Goal: Contribute content: Add original content to the website for others to see

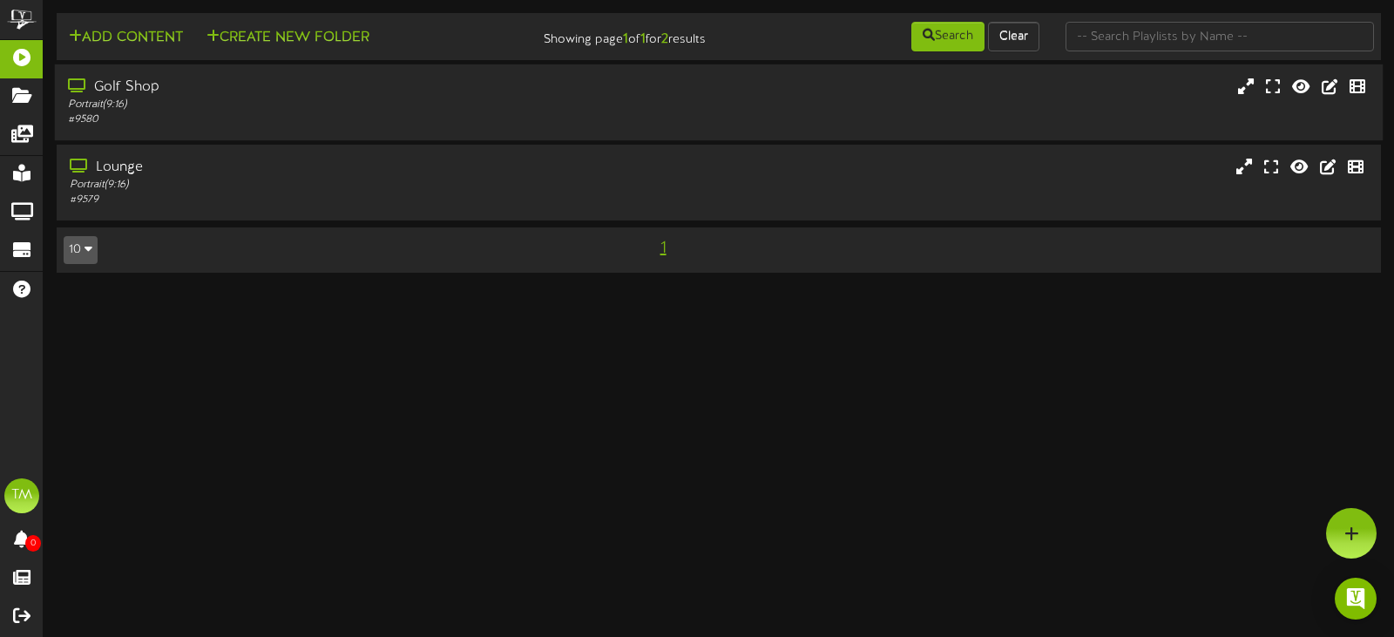
click at [267, 87] on div "Golf Shop" at bounding box center [331, 88] width 527 height 20
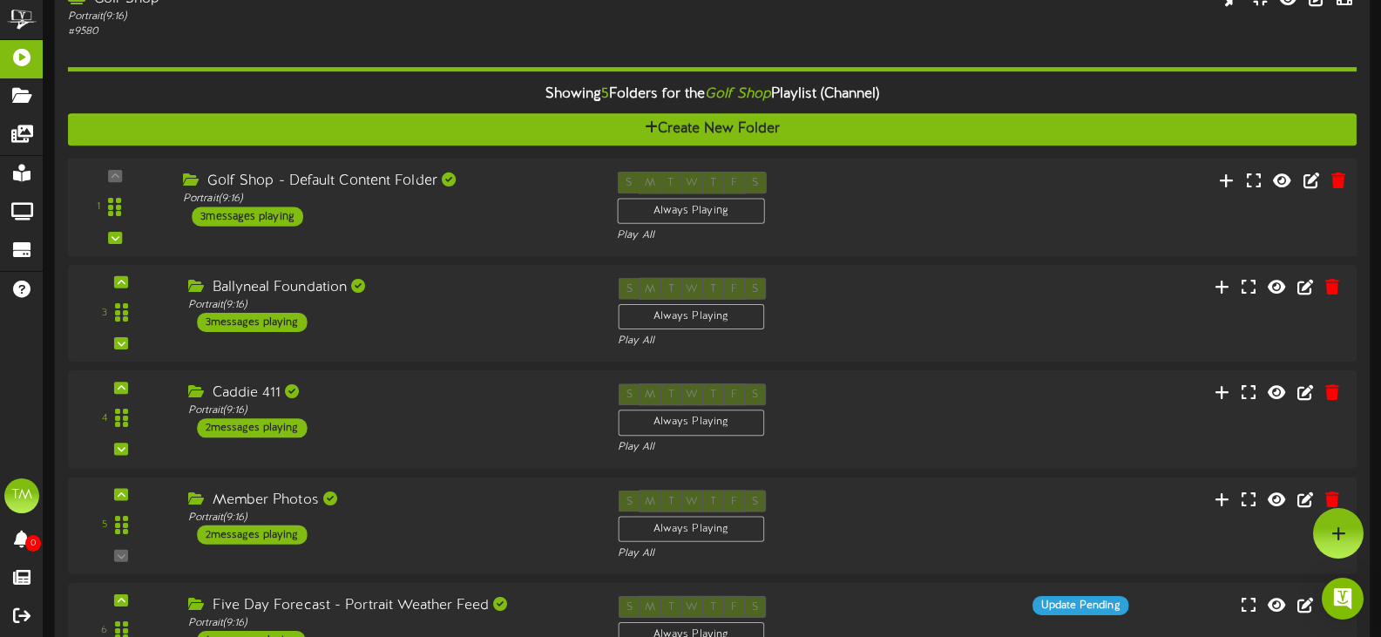
click at [484, 230] on div "1" at bounding box center [712, 207] width 1302 height 71
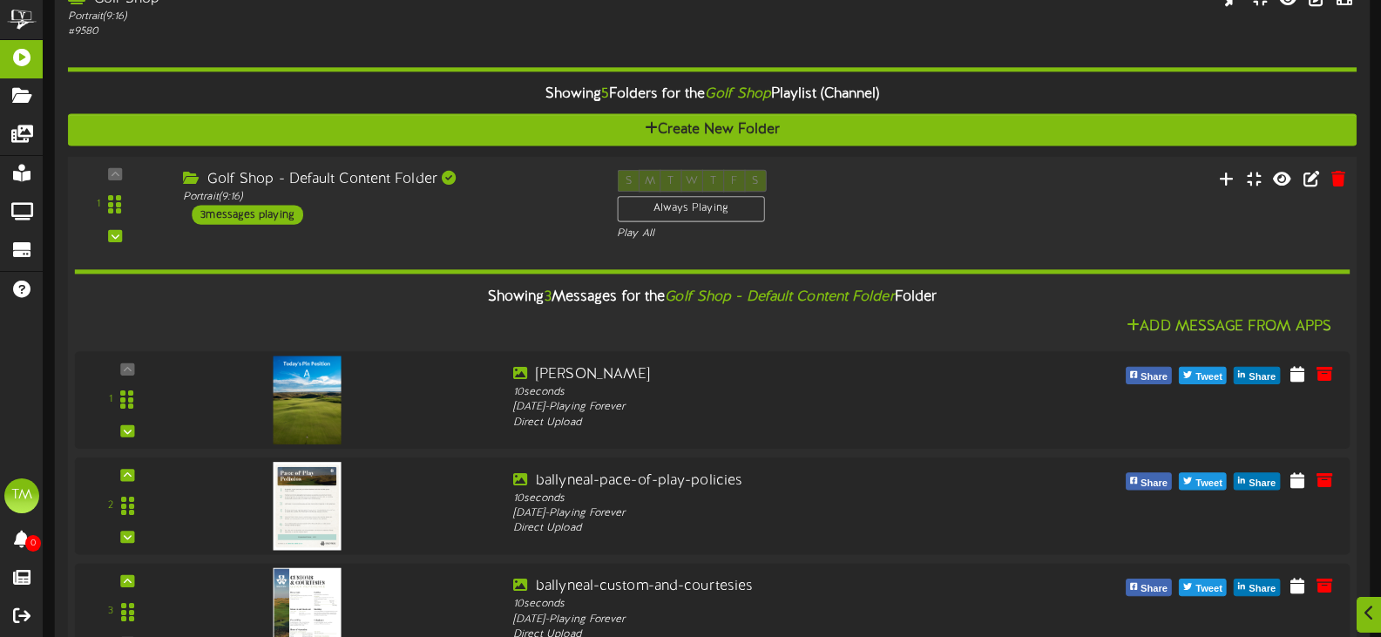
scroll to position [348, 0]
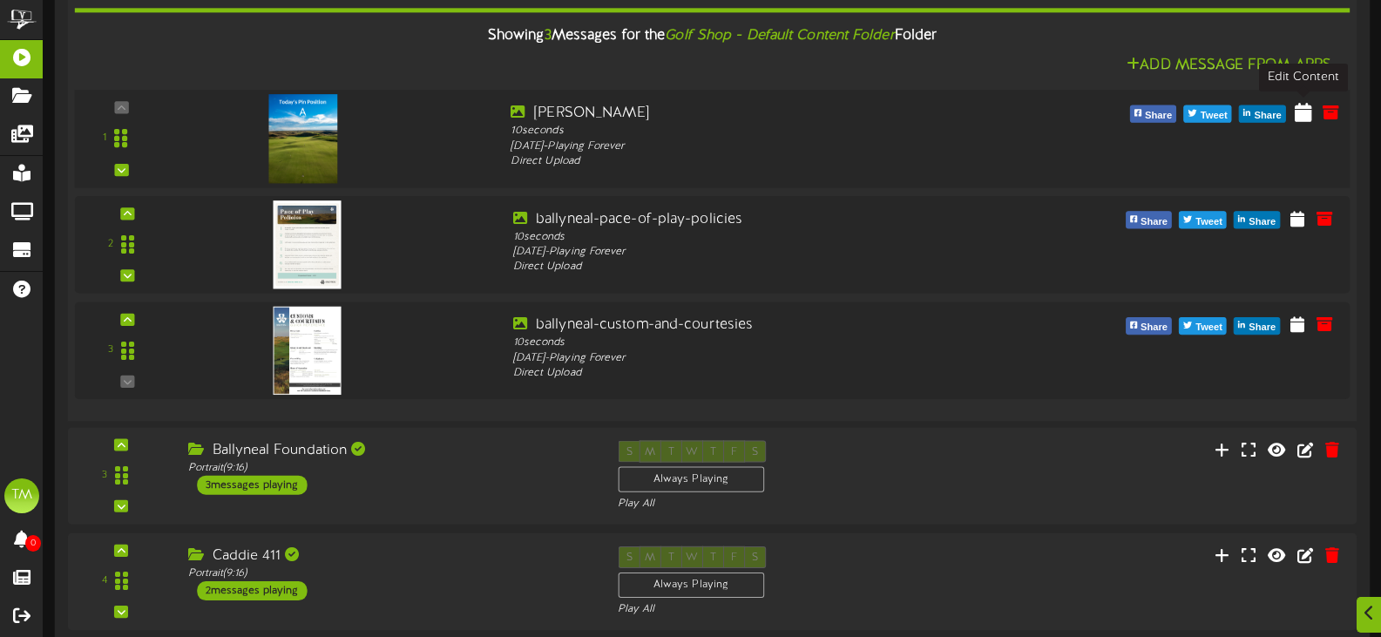
click at [1307, 111] on icon at bounding box center [1303, 111] width 17 height 19
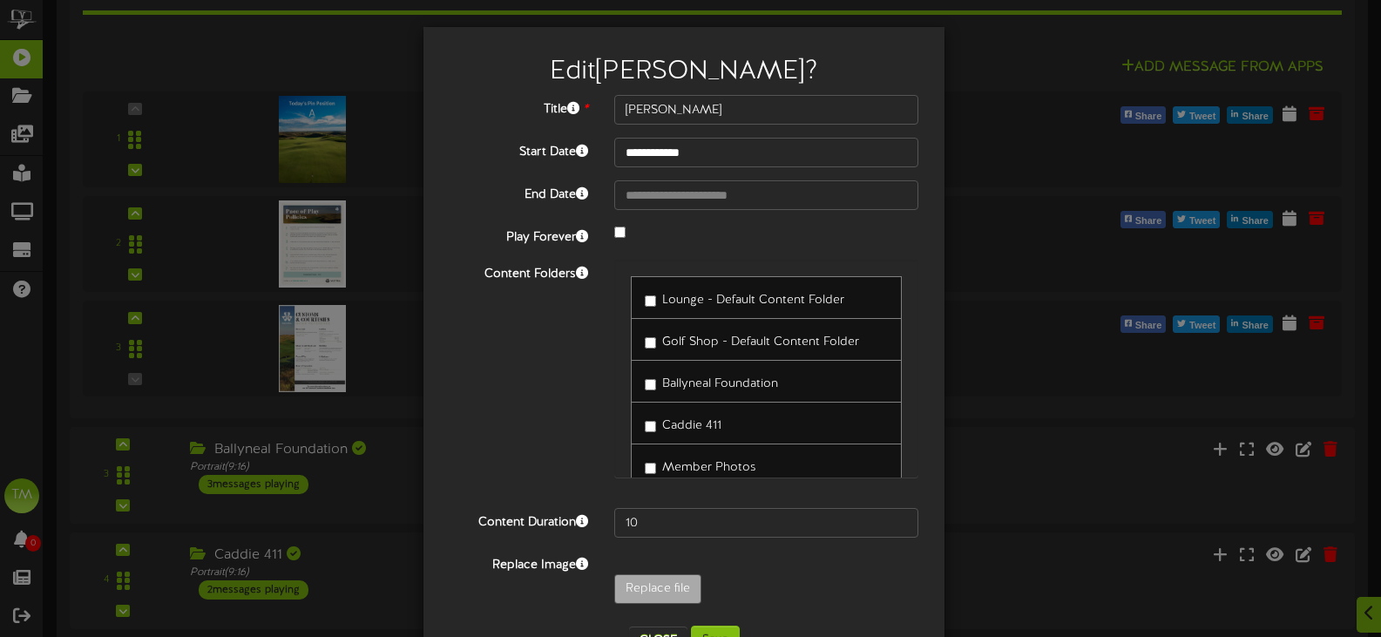
drag, startPoint x: 632, startPoint y: 377, endPoint x: 621, endPoint y: 376, distance: 11.4
click at [621, 377] on div "Lounge - Default Content Folder Golf Shop - Default Content Folder Ballyneal Fo…" at bounding box center [766, 369] width 304 height 218
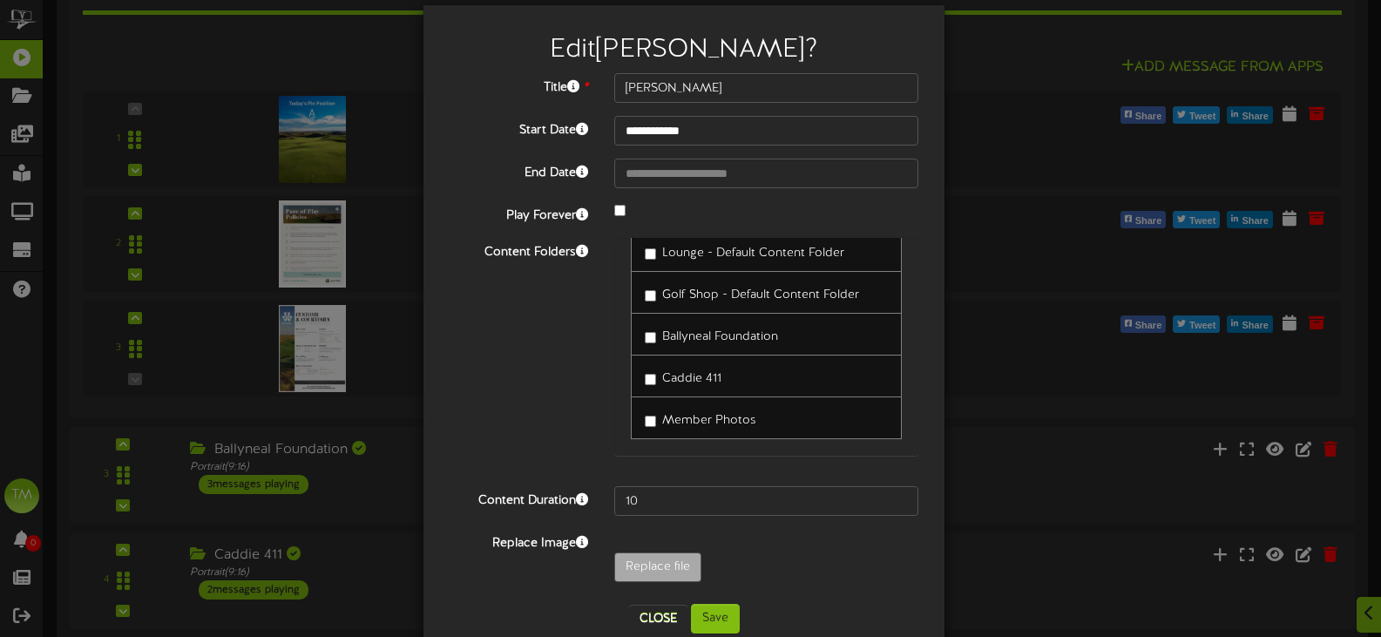
scroll to position [58, 0]
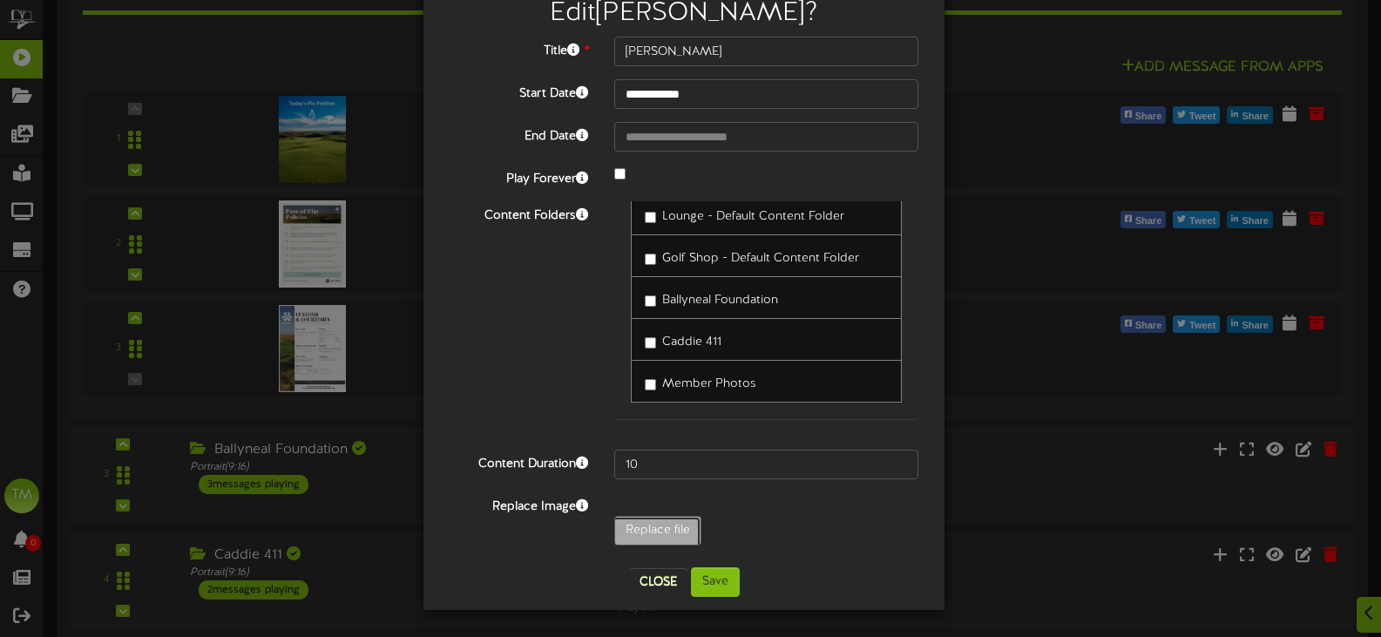
type input "**********"
type input "PinB"
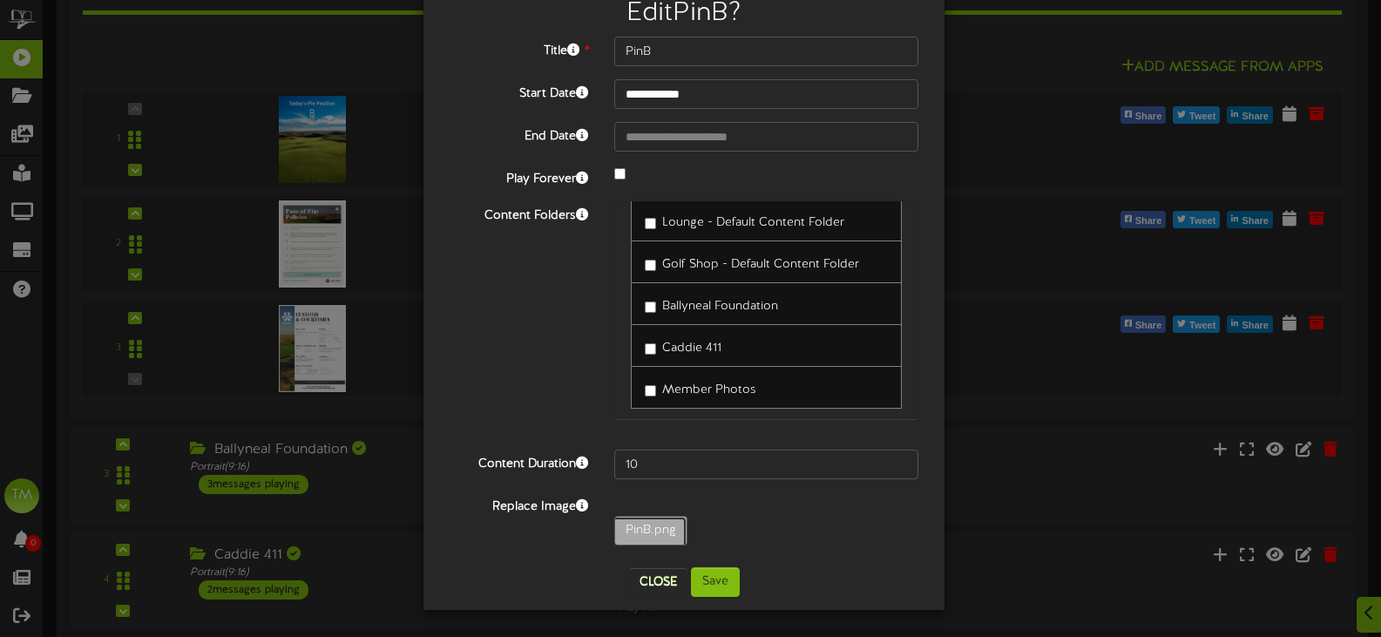
scroll to position [25, 0]
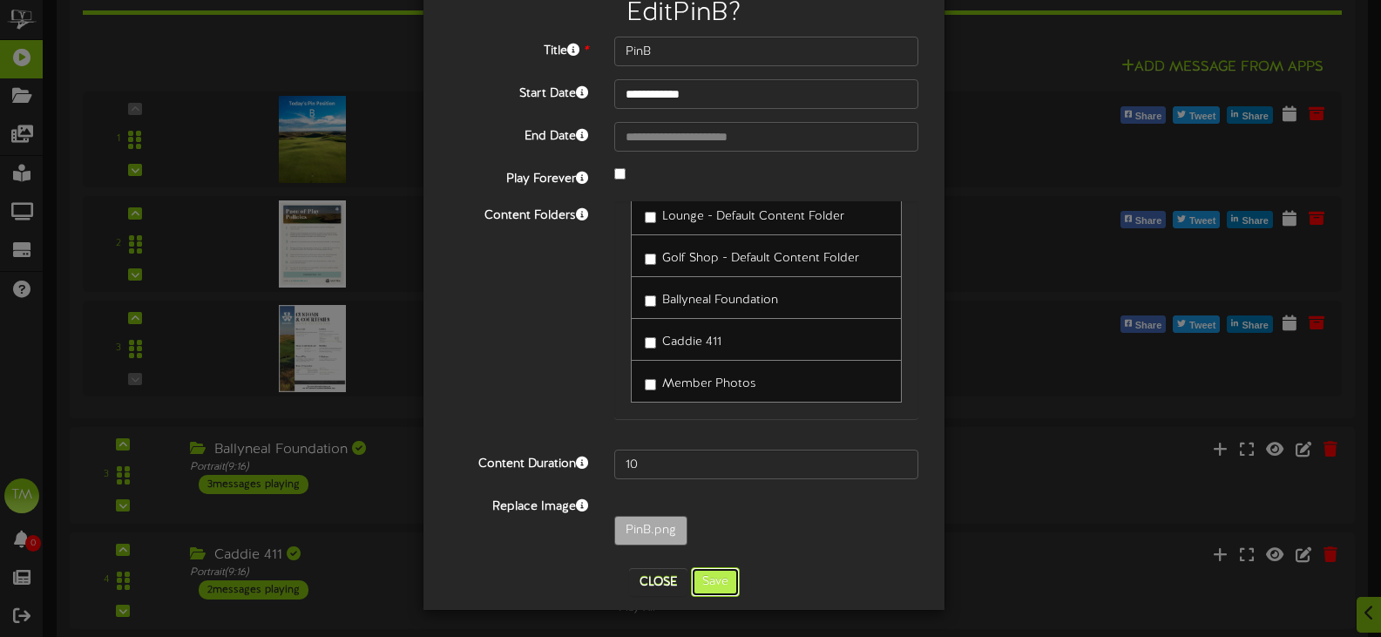
click at [707, 581] on button "Save" at bounding box center [715, 582] width 49 height 30
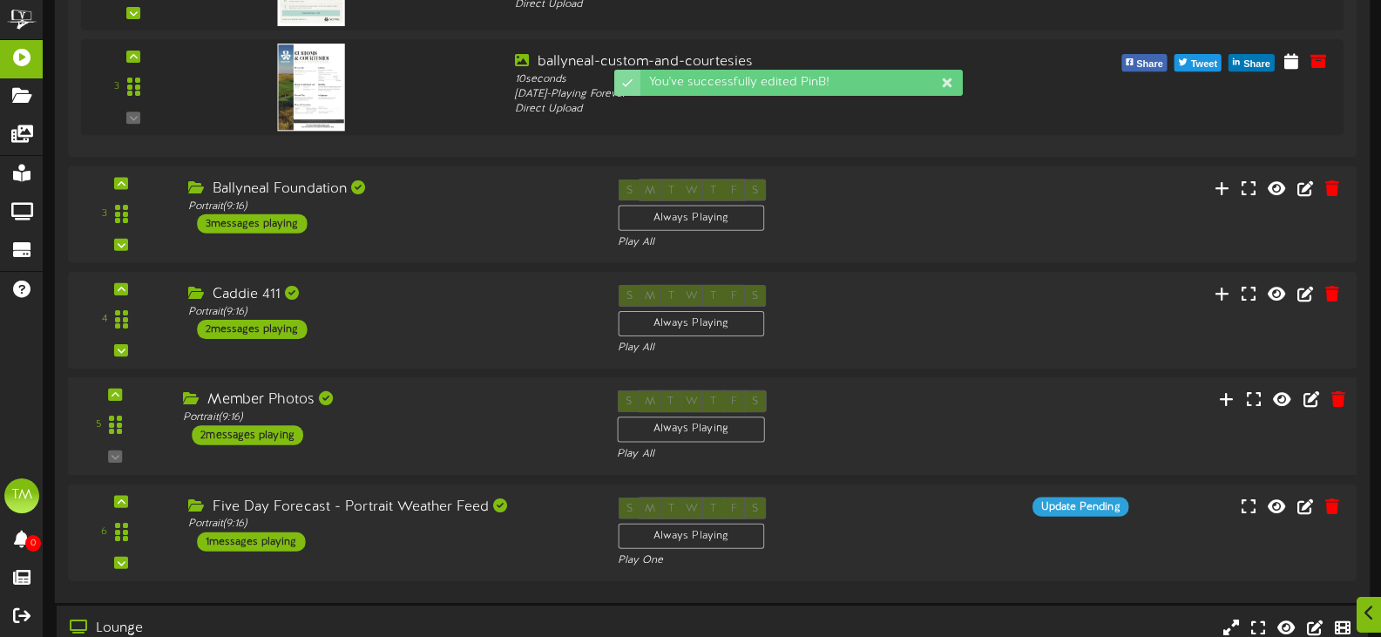
click at [861, 436] on div "S M T W T F S Always Playing Play All" at bounding box center [767, 425] width 326 height 71
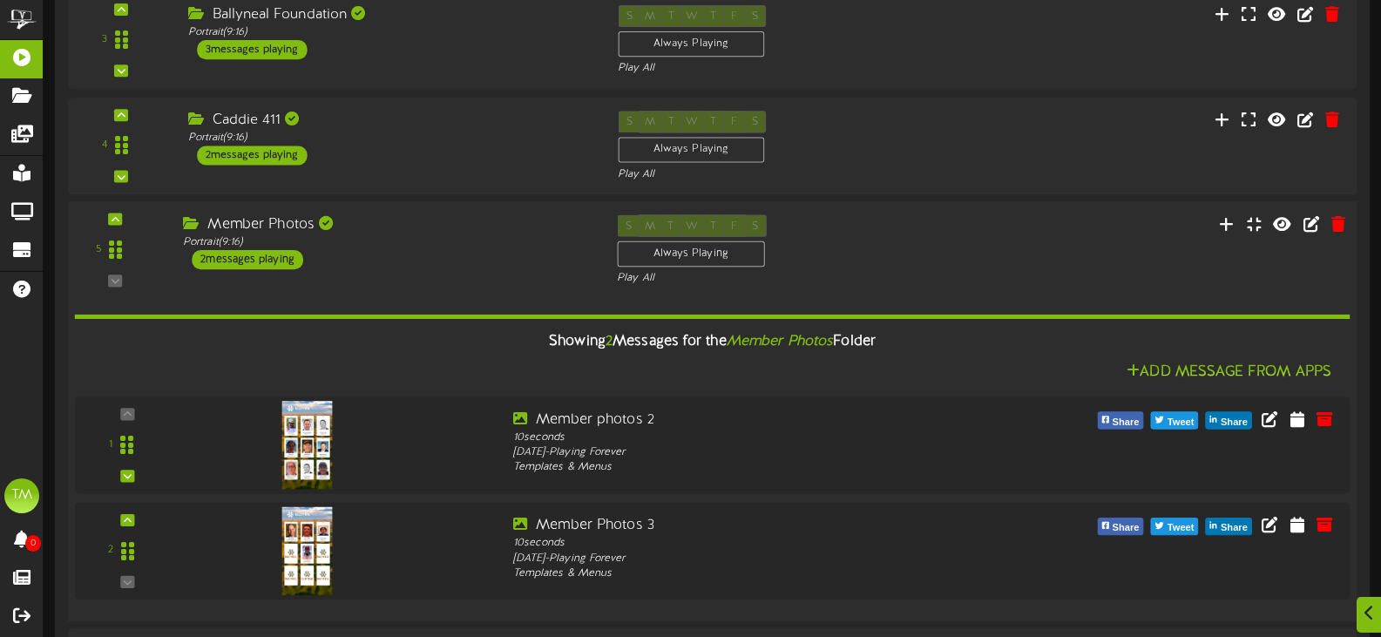
scroll to position [957, 0]
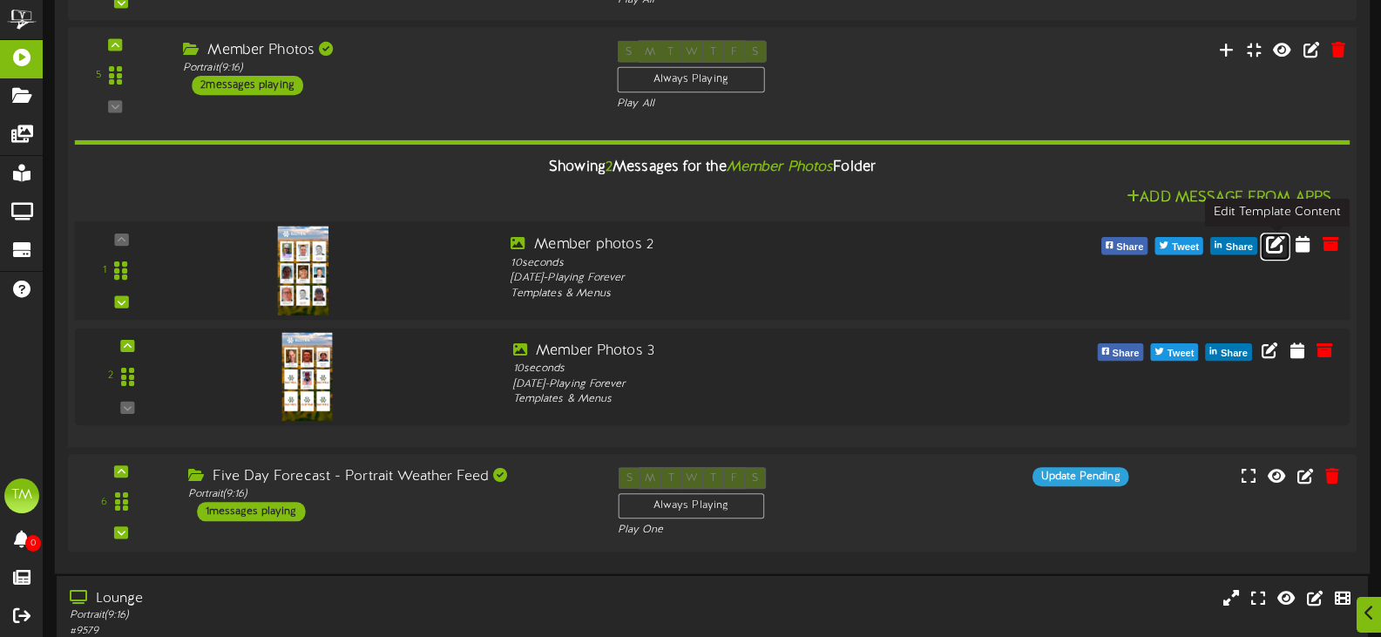
click at [1270, 242] on icon at bounding box center [1275, 243] width 19 height 19
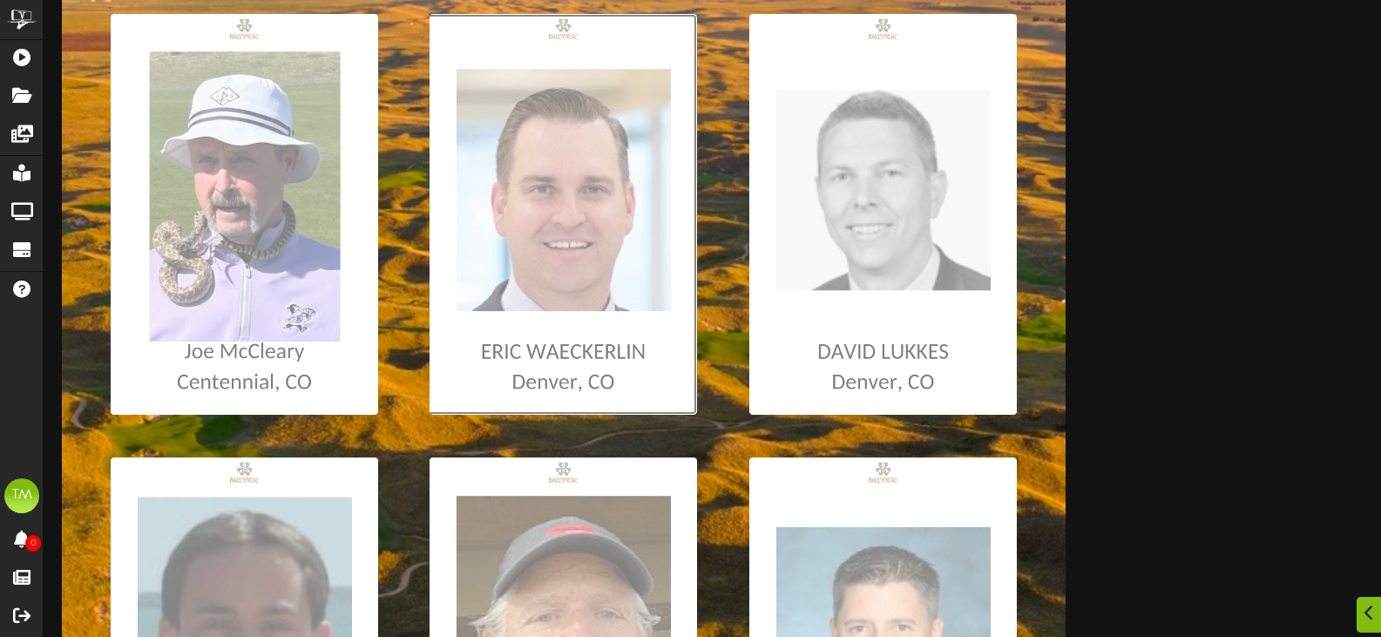
scroll to position [348, 0]
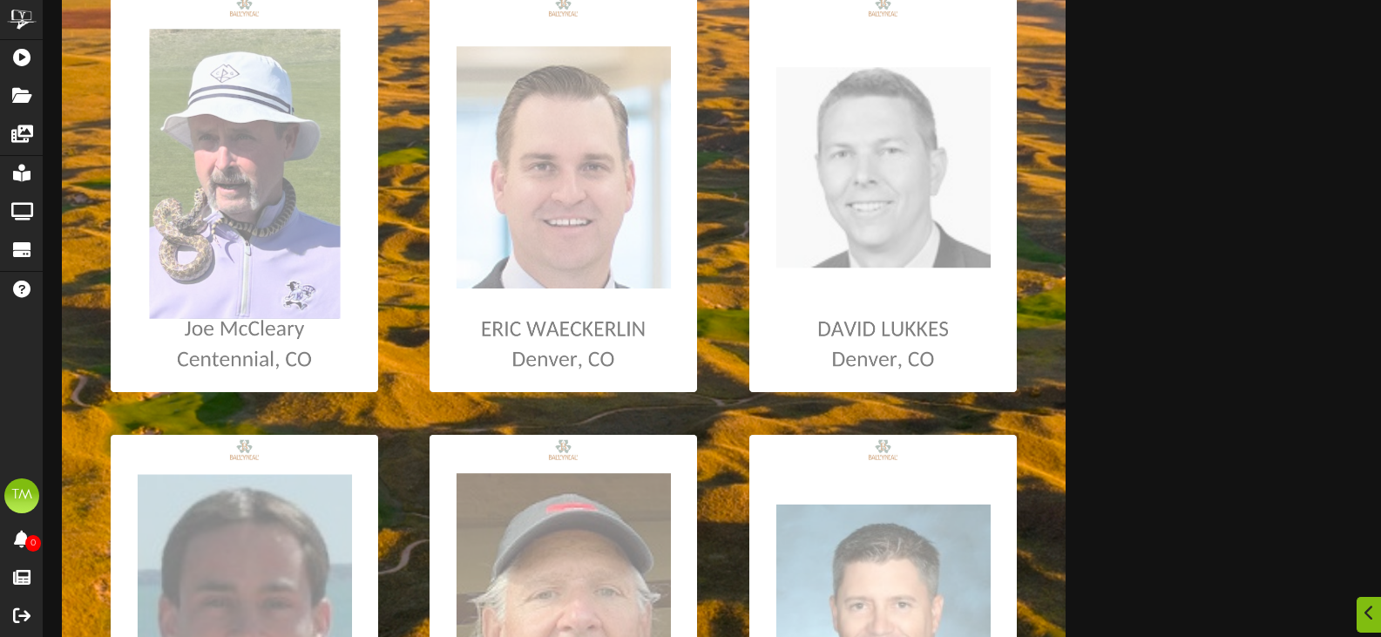
drag, startPoint x: 612, startPoint y: 96, endPoint x: 1055, endPoint y: 145, distance: 446.2
click at [1055, 145] on div at bounding box center [564, 584] width 1004 height 1784
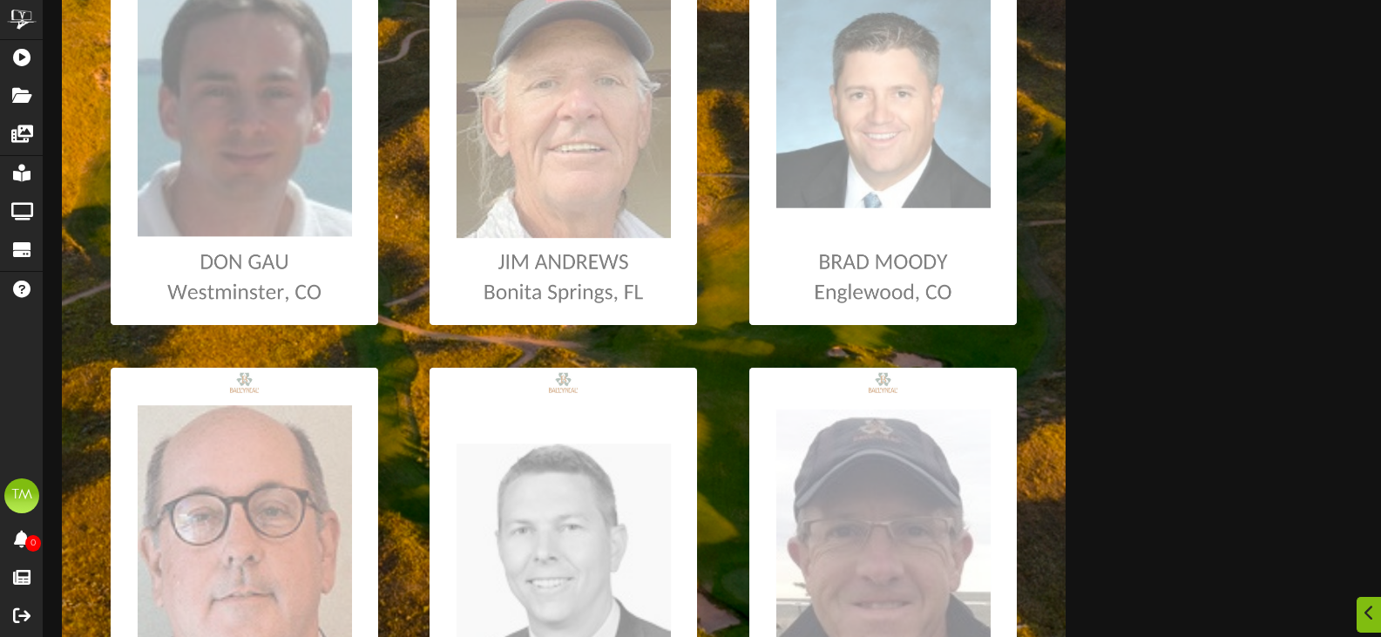
scroll to position [871, 0]
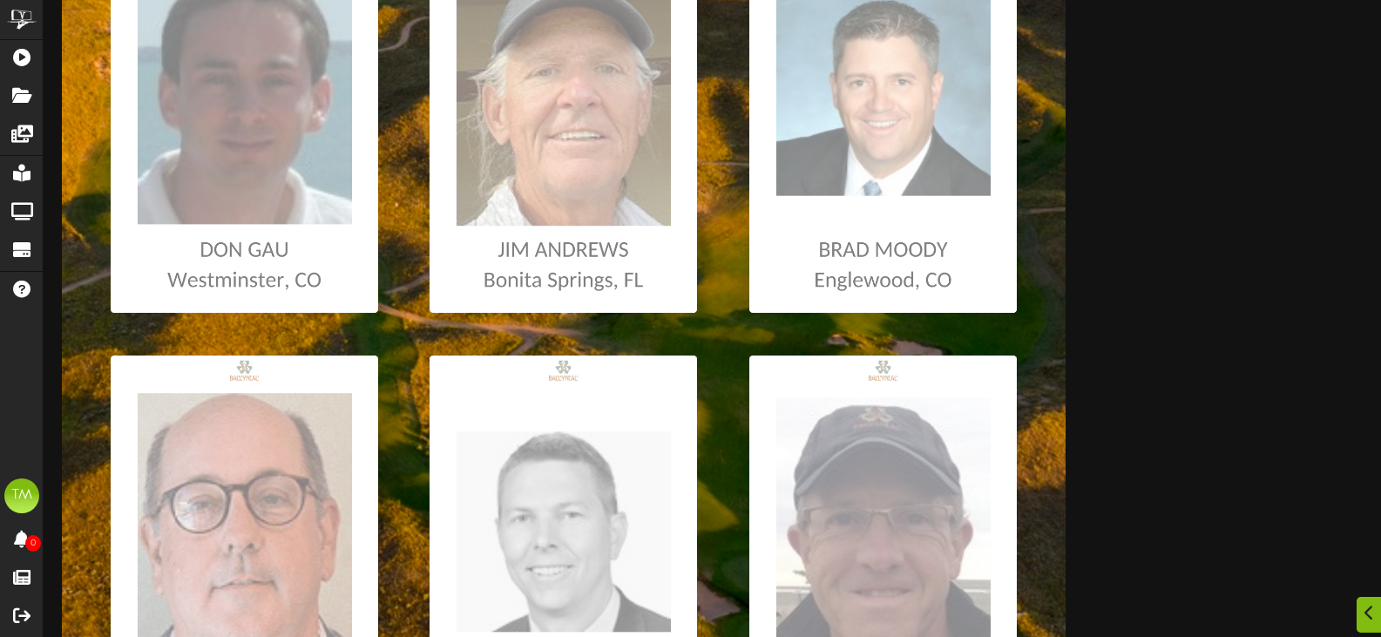
drag, startPoint x: 1055, startPoint y: 145, endPoint x: 1056, endPoint y: 124, distance: 21.8
click at [1056, 124] on div at bounding box center [564, 62] width 1004 height 1784
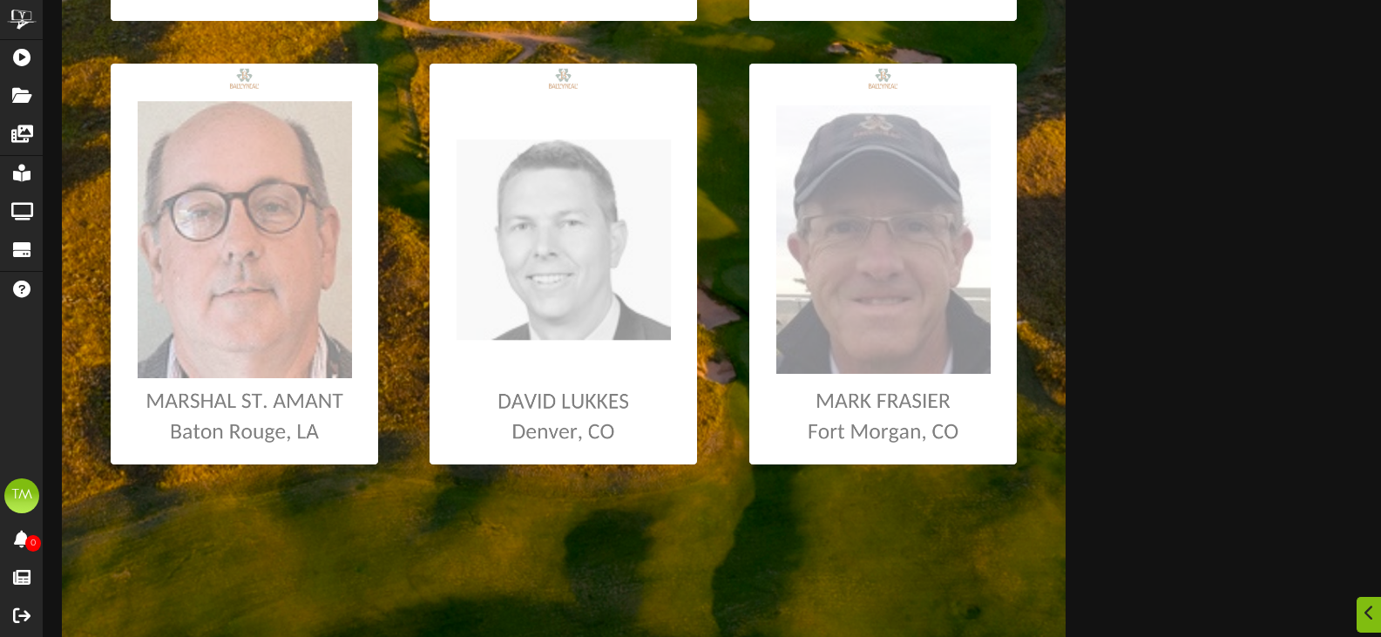
scroll to position [1188, 0]
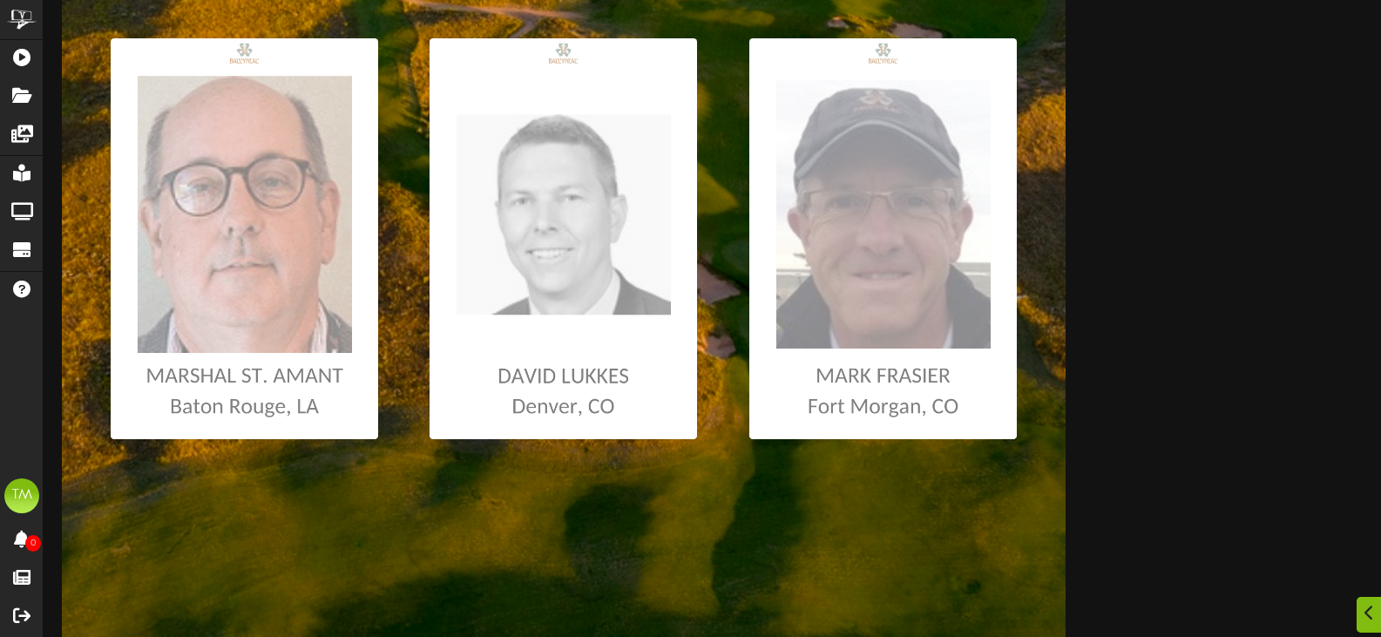
drag, startPoint x: 1056, startPoint y: 124, endPoint x: 1047, endPoint y: 78, distance: 46.1
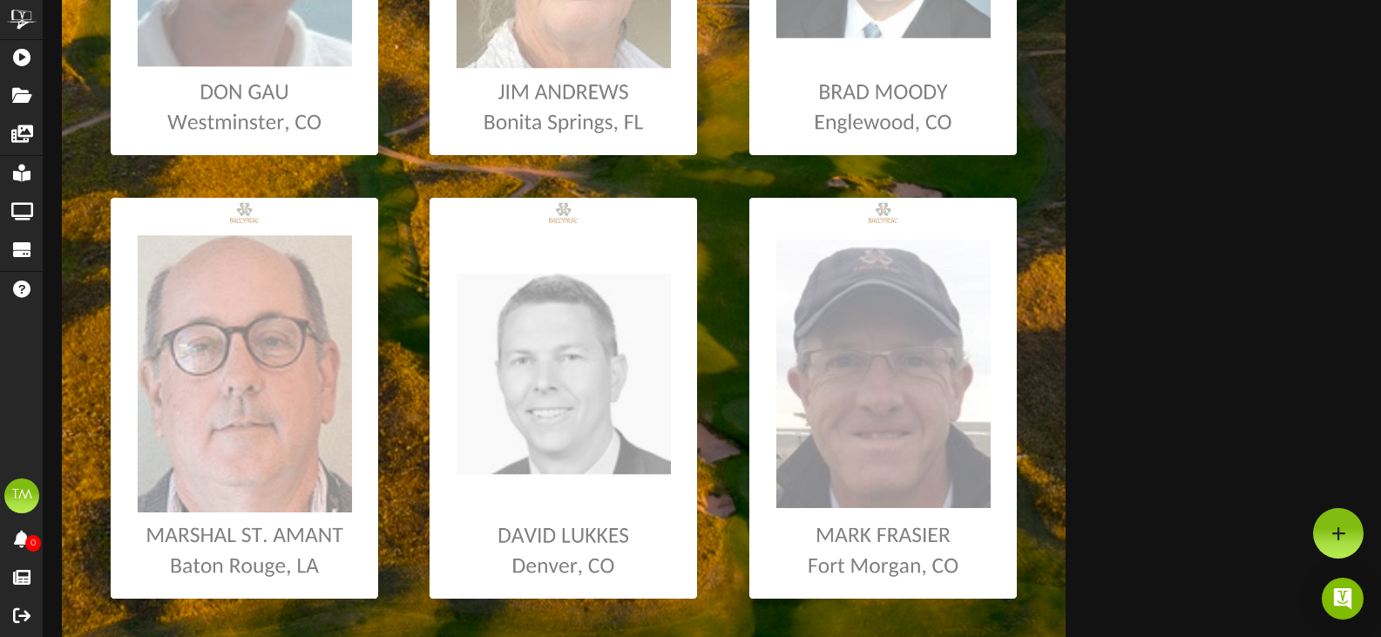
scroll to position [1014, 0]
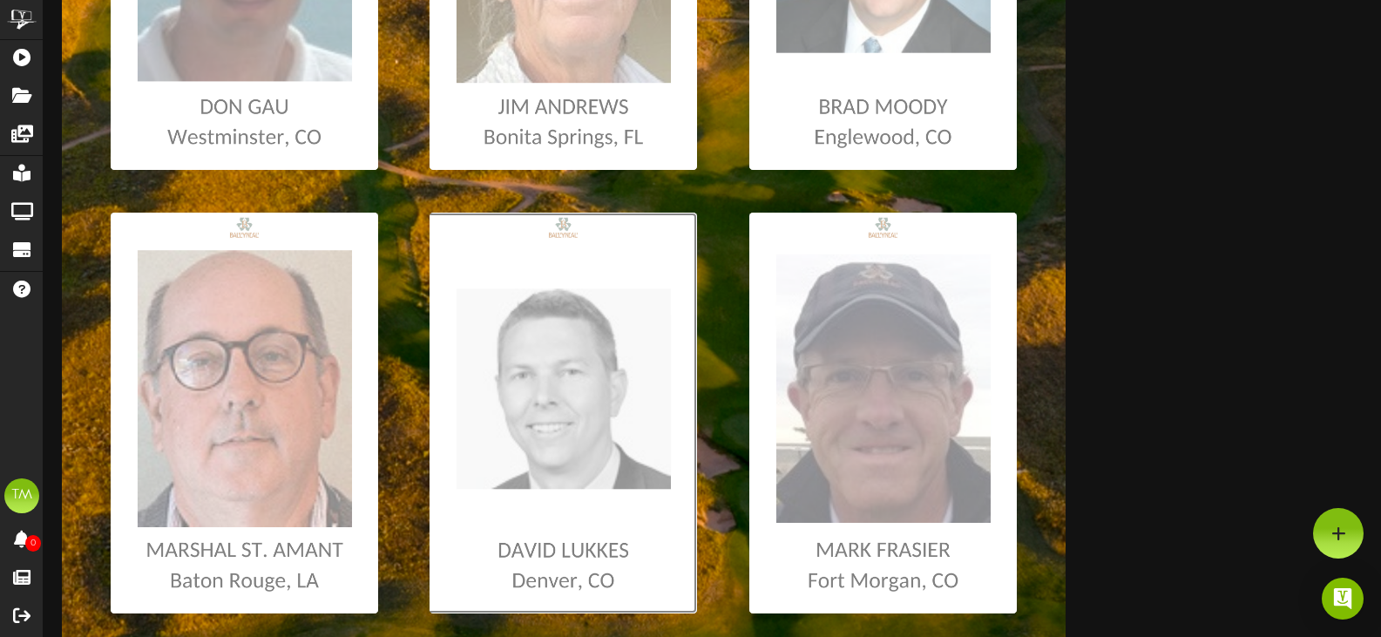
type input "**********"
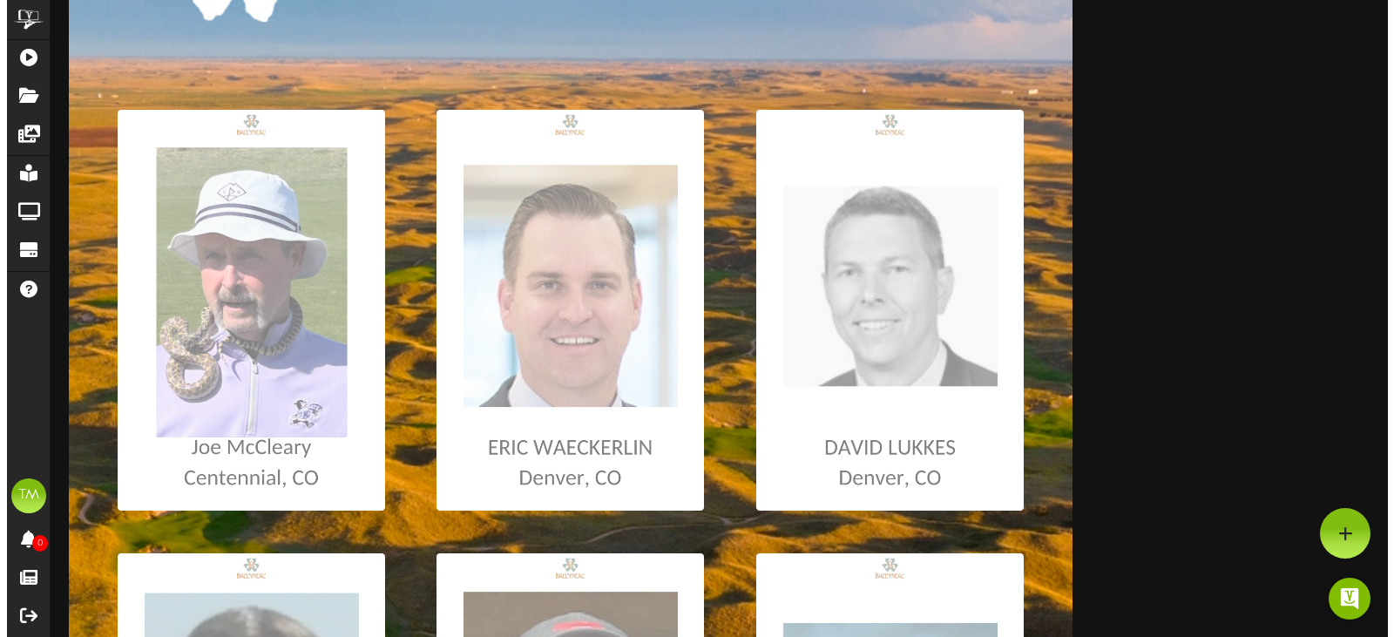
scroll to position [0, 0]
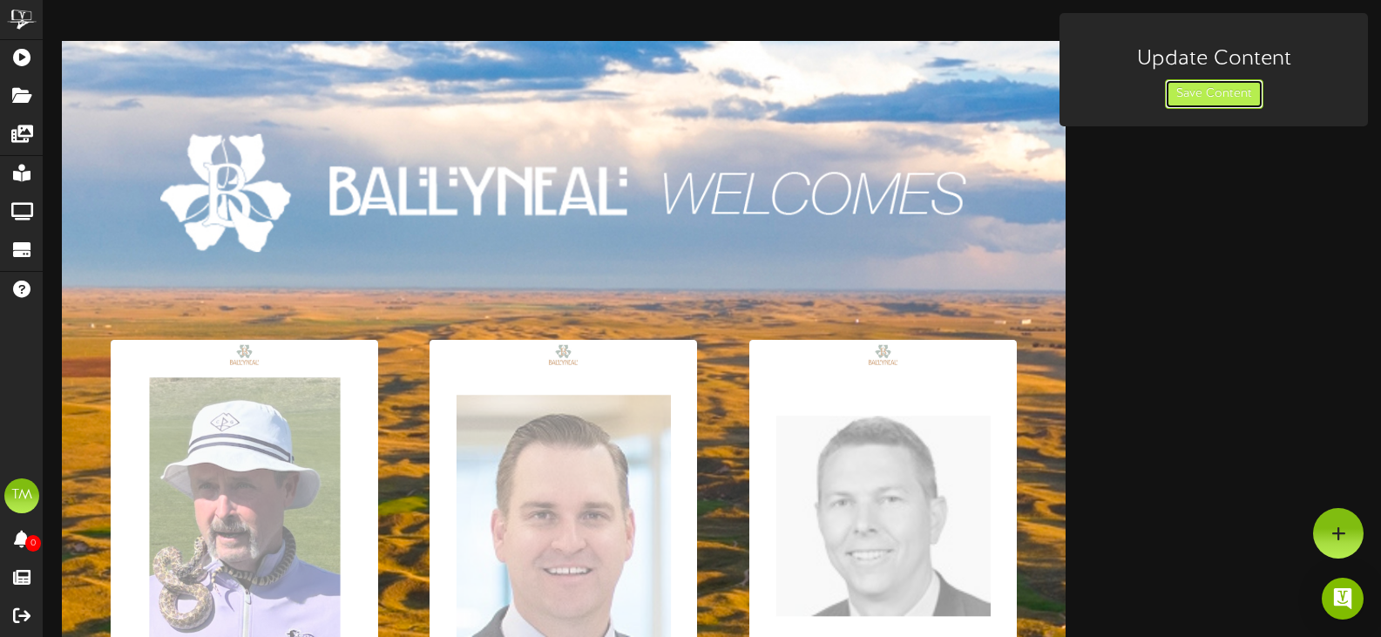
click at [1185, 98] on button "Save Content" at bounding box center [1214, 94] width 98 height 30
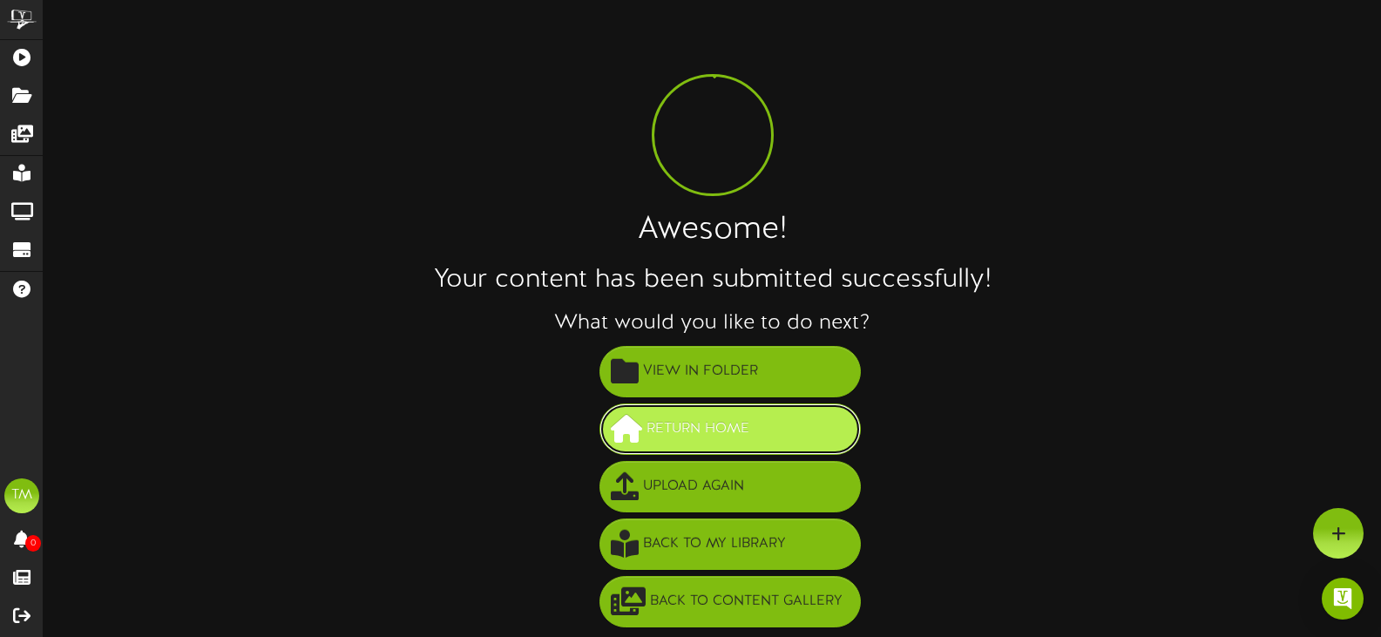
click at [704, 427] on span "Return Home" at bounding box center [698, 429] width 112 height 29
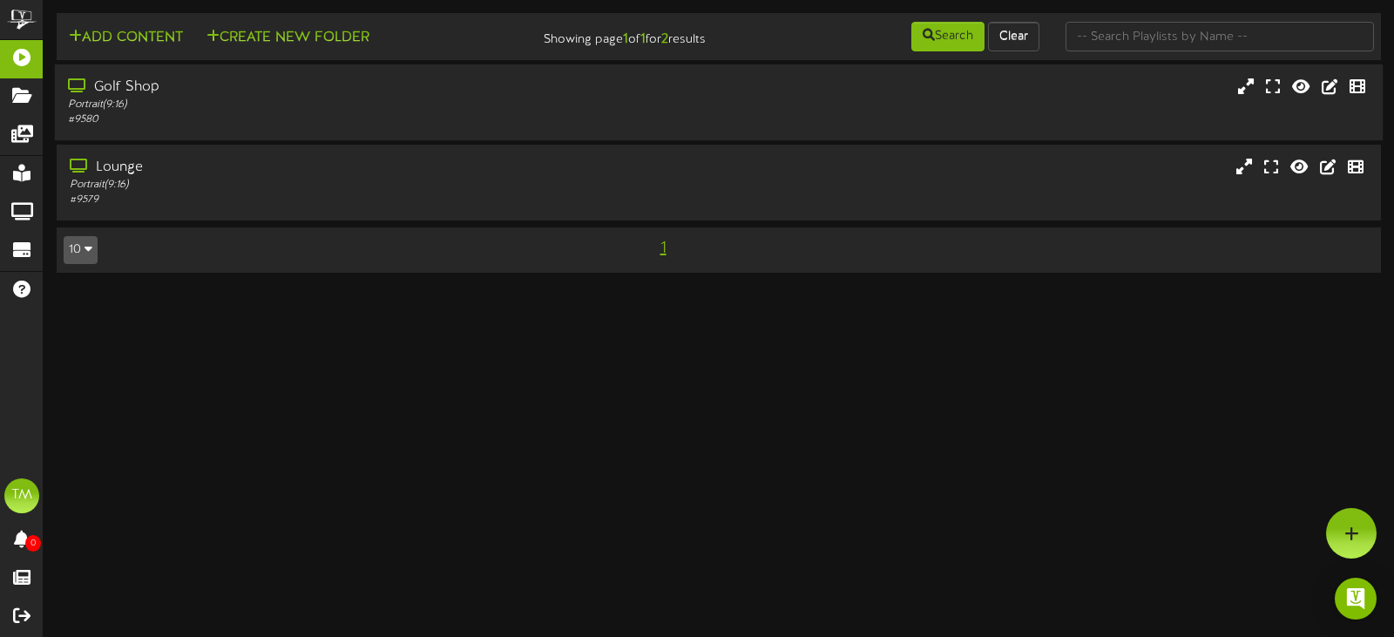
click at [634, 107] on div "Golf Shop Portrait ( 9:16 ) # 9580" at bounding box center [719, 103] width 1329 height 50
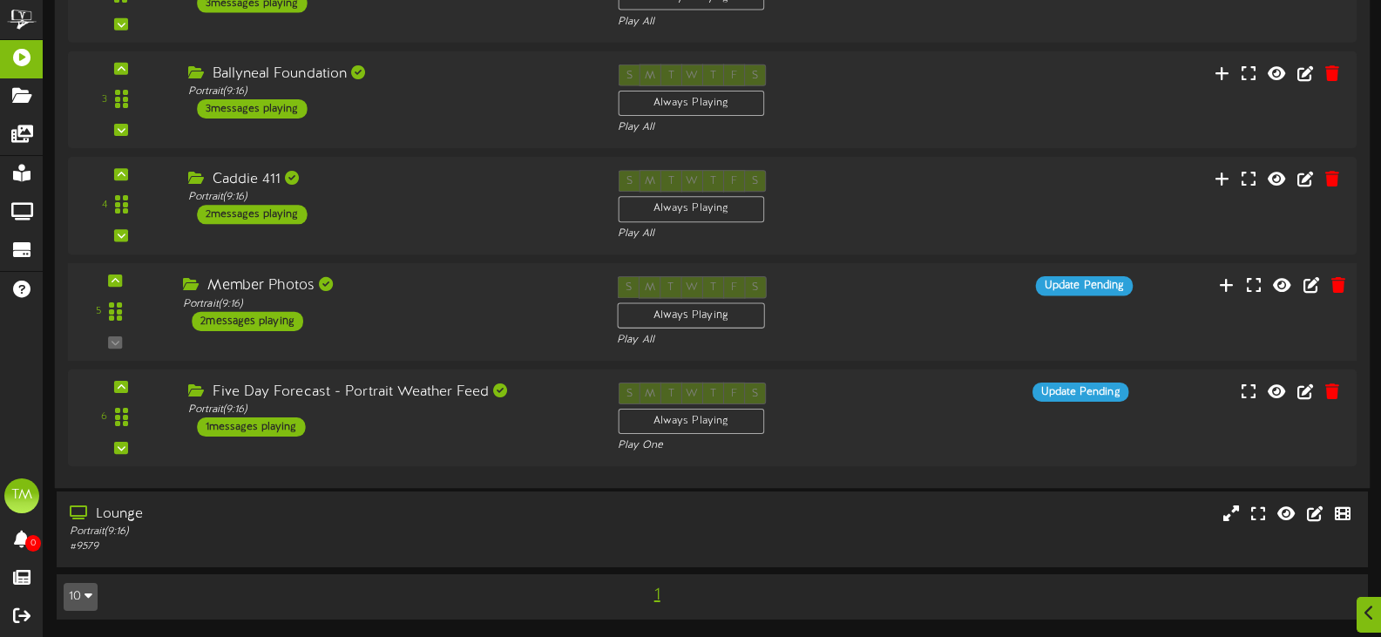
click at [930, 290] on div "Update Pending" at bounding box center [1038, 285] width 217 height 19
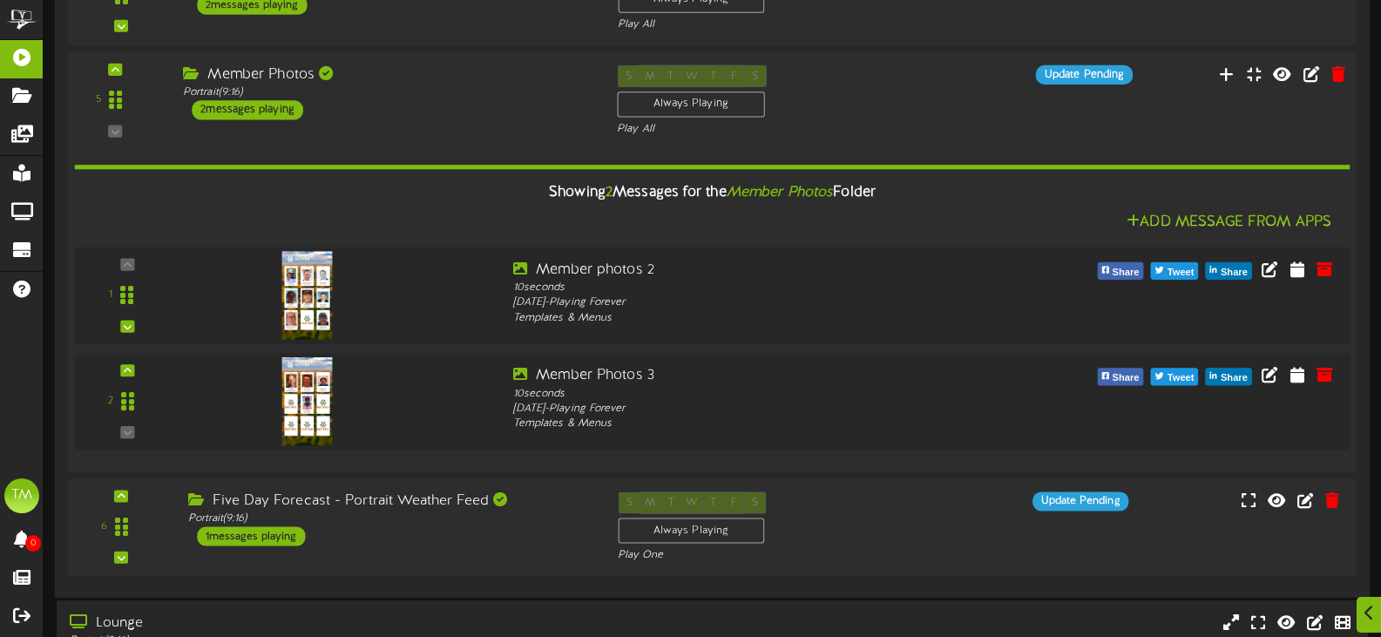
scroll to position [561, 0]
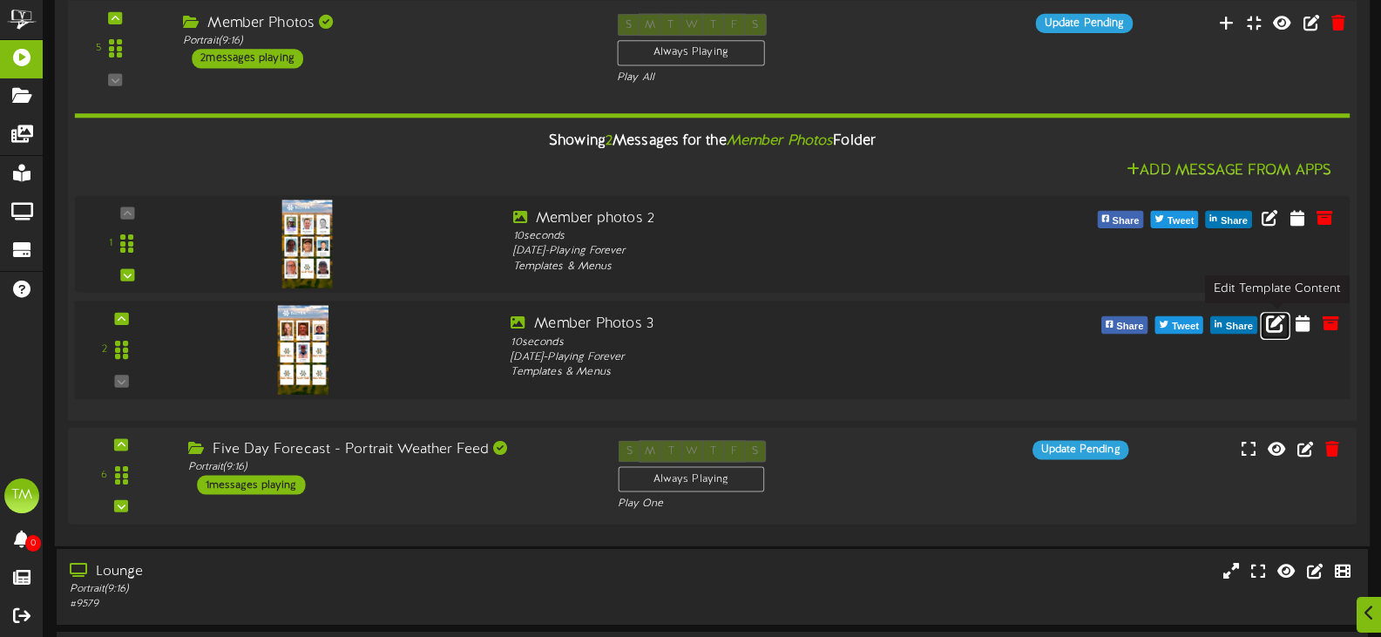
click at [1275, 329] on icon at bounding box center [1275, 322] width 19 height 19
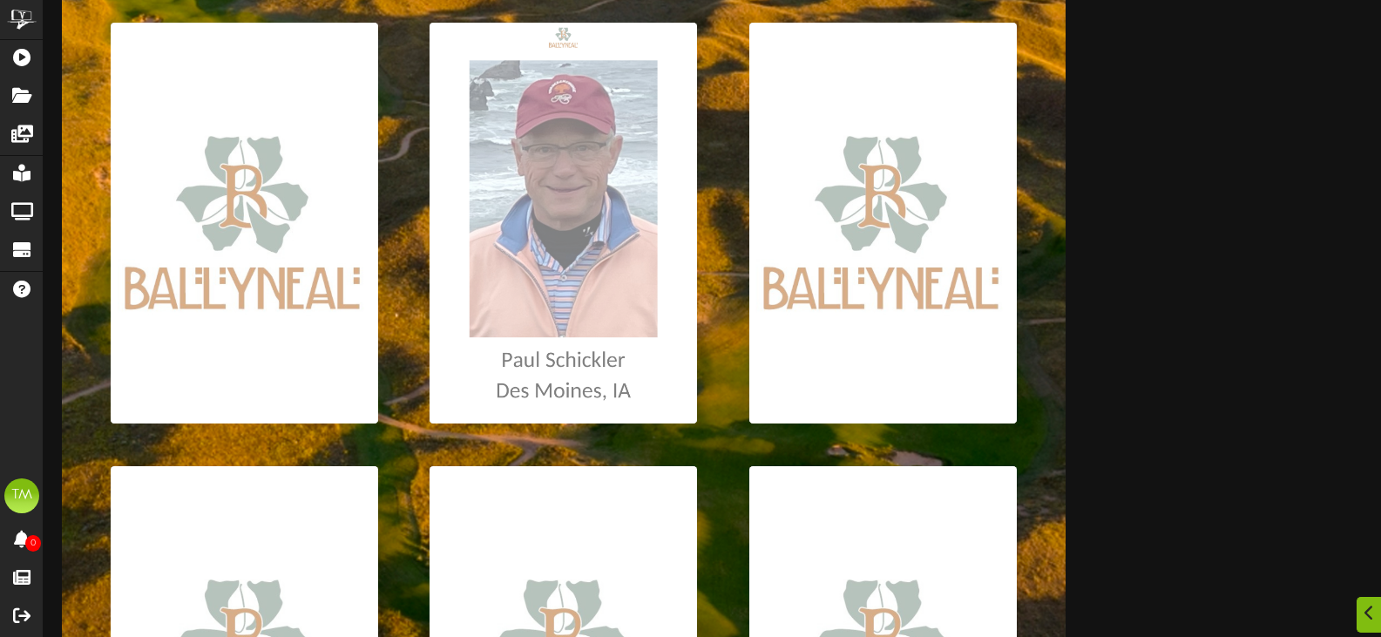
scroll to position [784, 0]
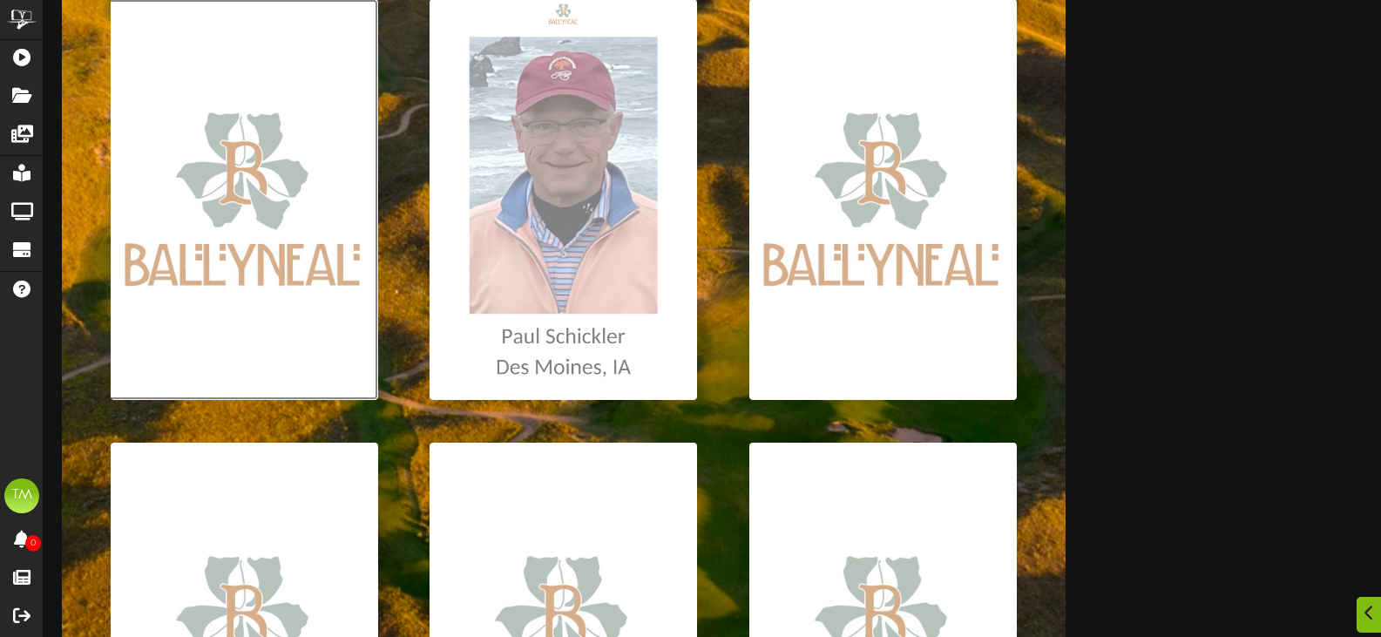
drag, startPoint x: 596, startPoint y: 240, endPoint x: 165, endPoint y: 179, distance: 435.5
drag, startPoint x: 165, startPoint y: 179, endPoint x: 224, endPoint y: 149, distance: 66.2
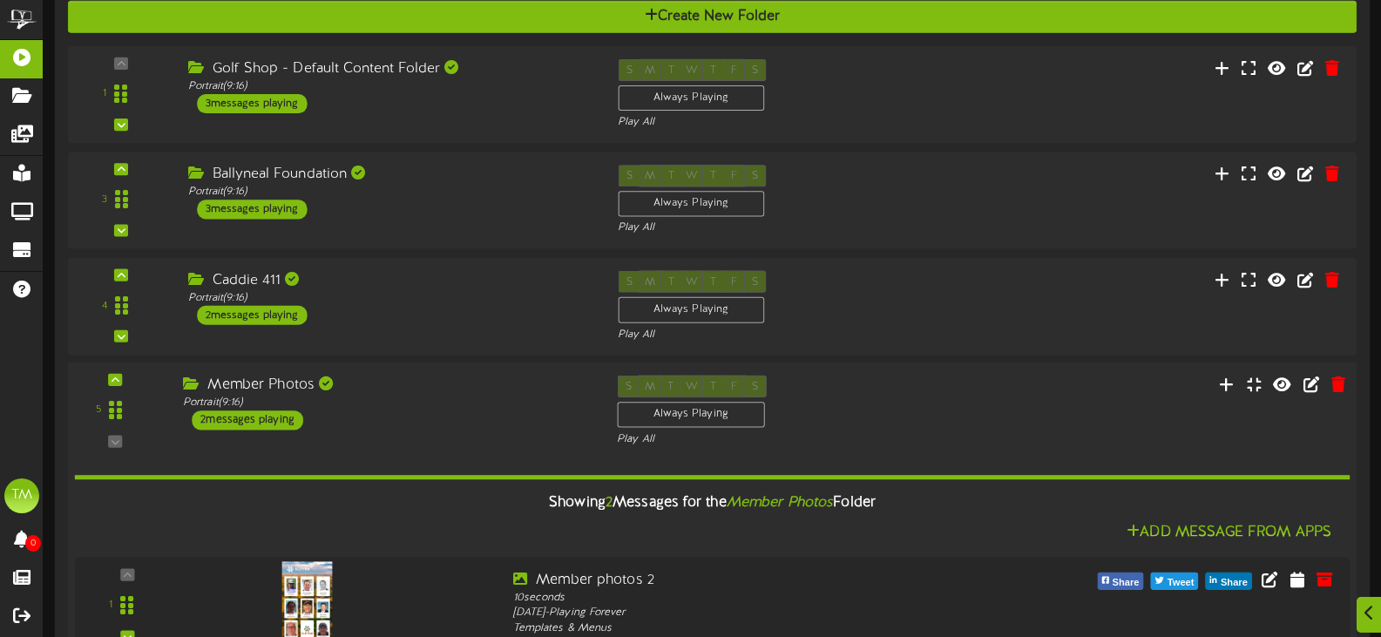
scroll to position [261, 0]
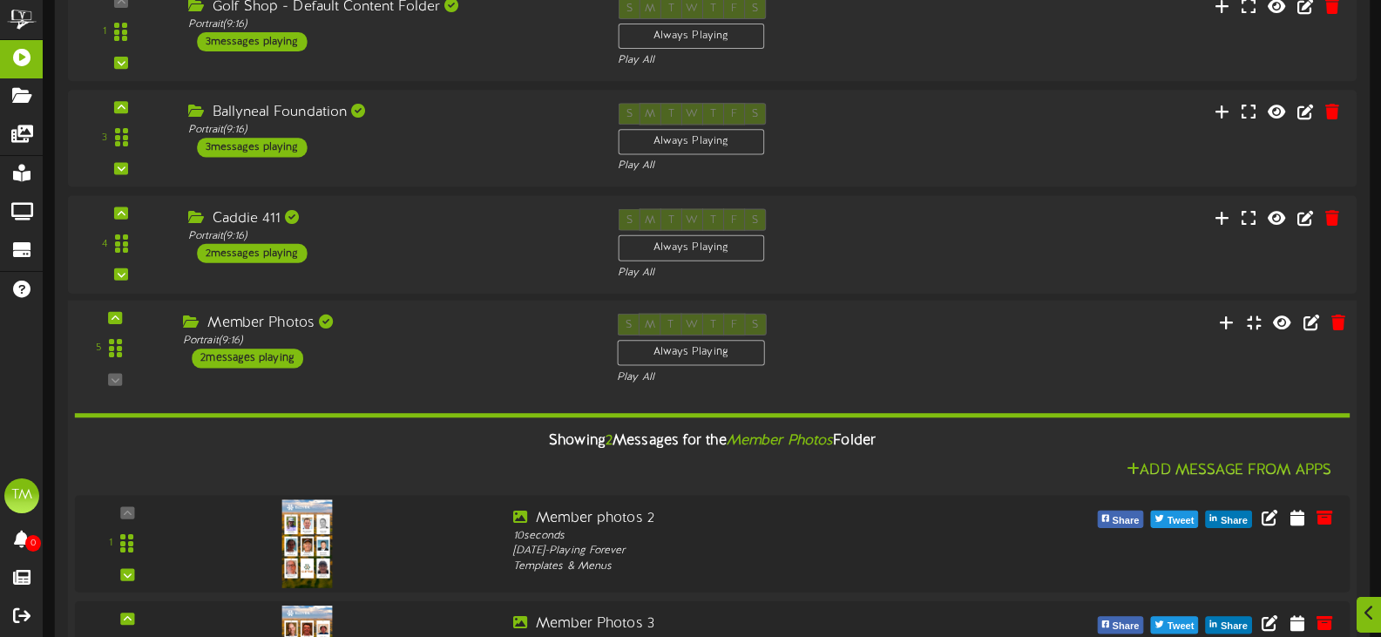
click at [1098, 346] on div "5 ( 9:16" at bounding box center [712, 348] width 1302 height 71
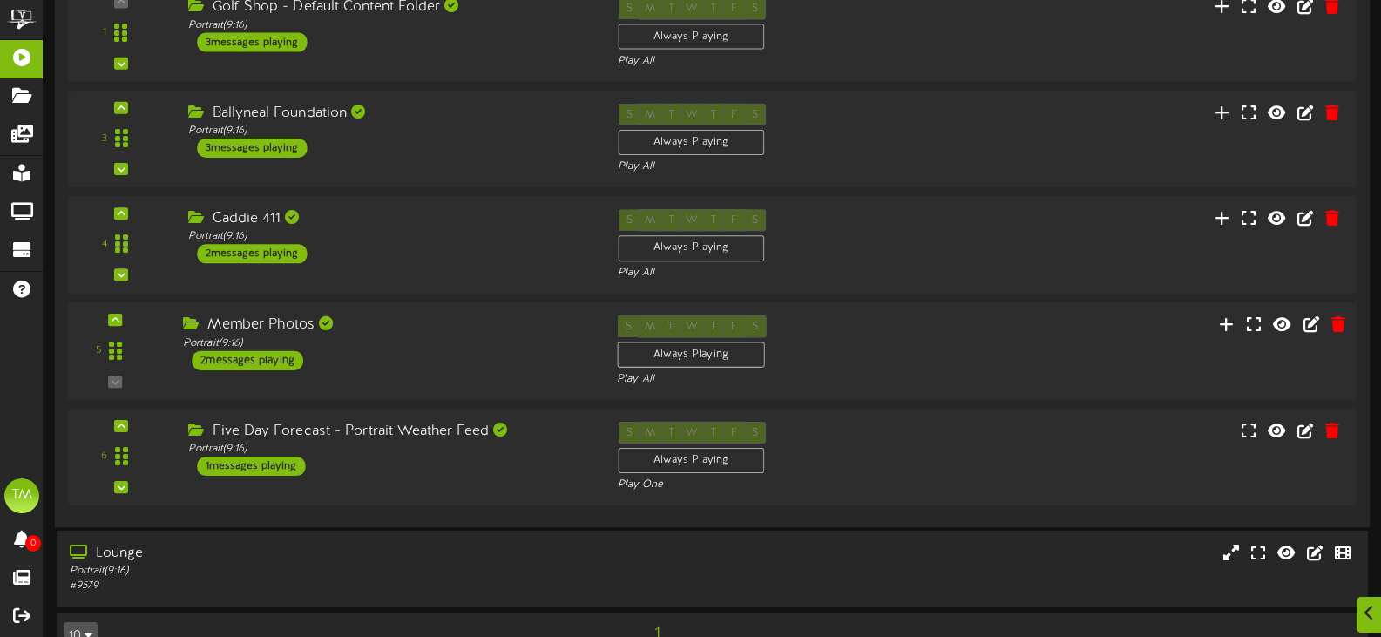
click at [1060, 337] on div "5 ( 9:16" at bounding box center [712, 350] width 1302 height 71
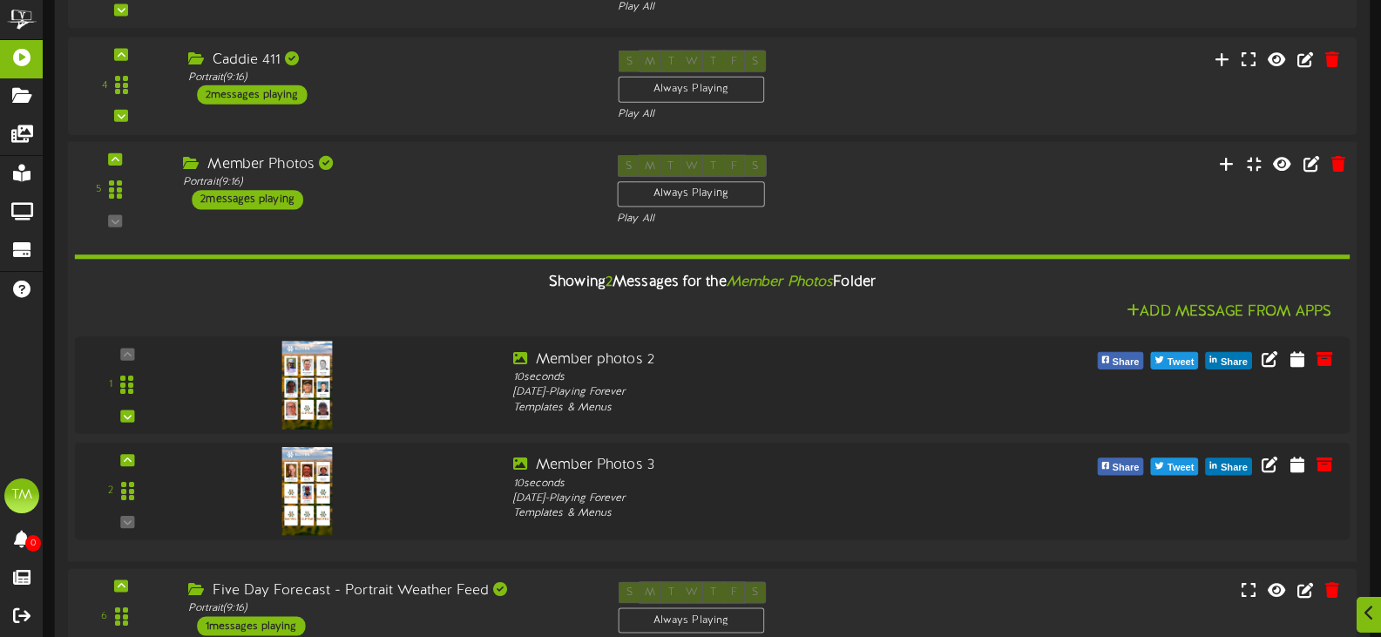
scroll to position [436, 0]
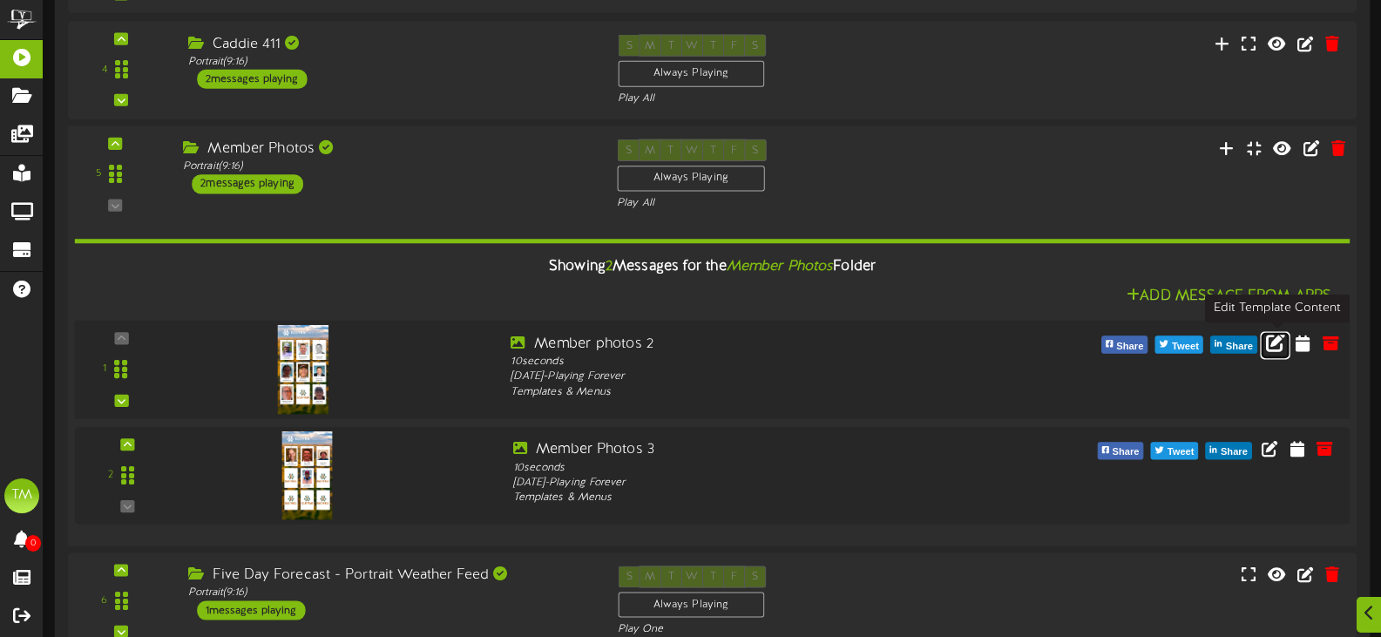
click at [1275, 350] on icon at bounding box center [1275, 341] width 19 height 19
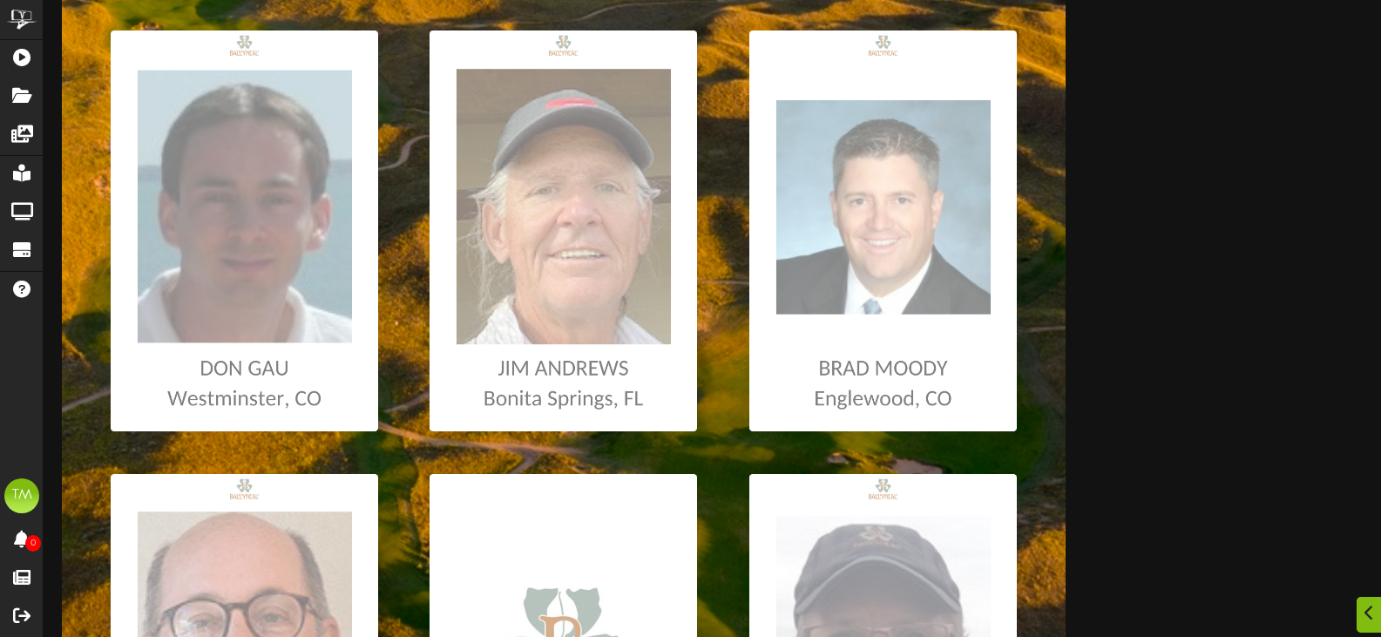
scroll to position [1014, 0]
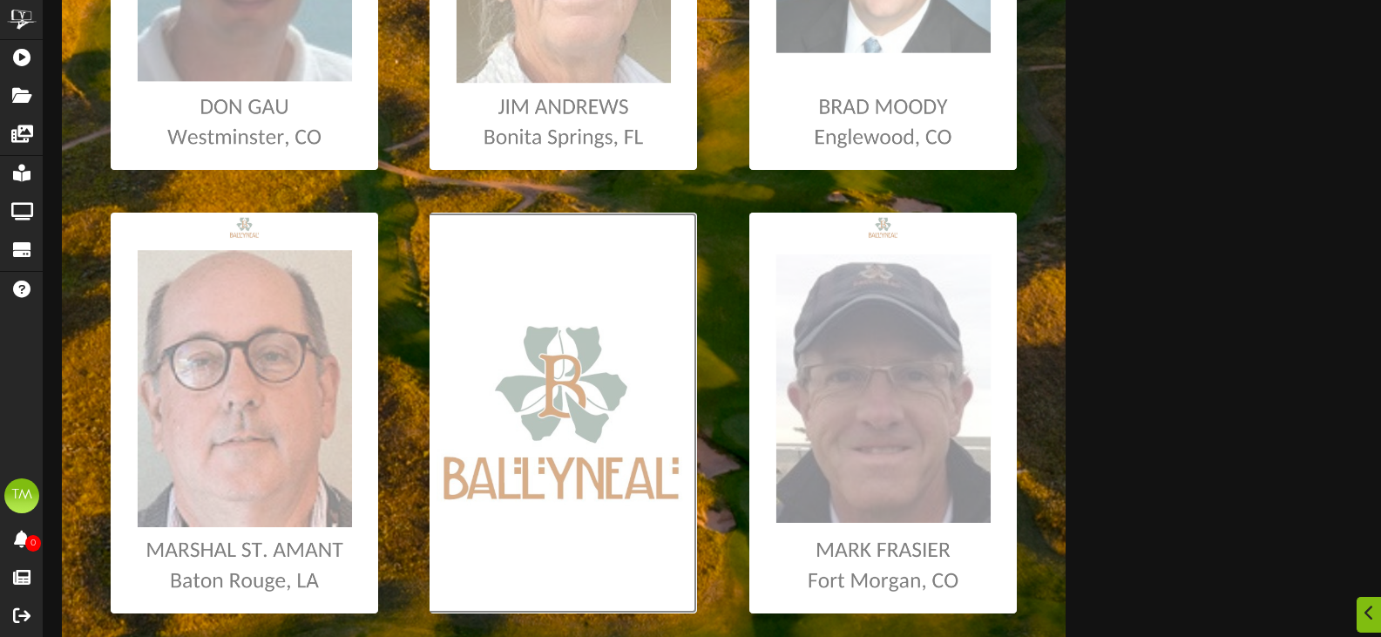
type input "**********"
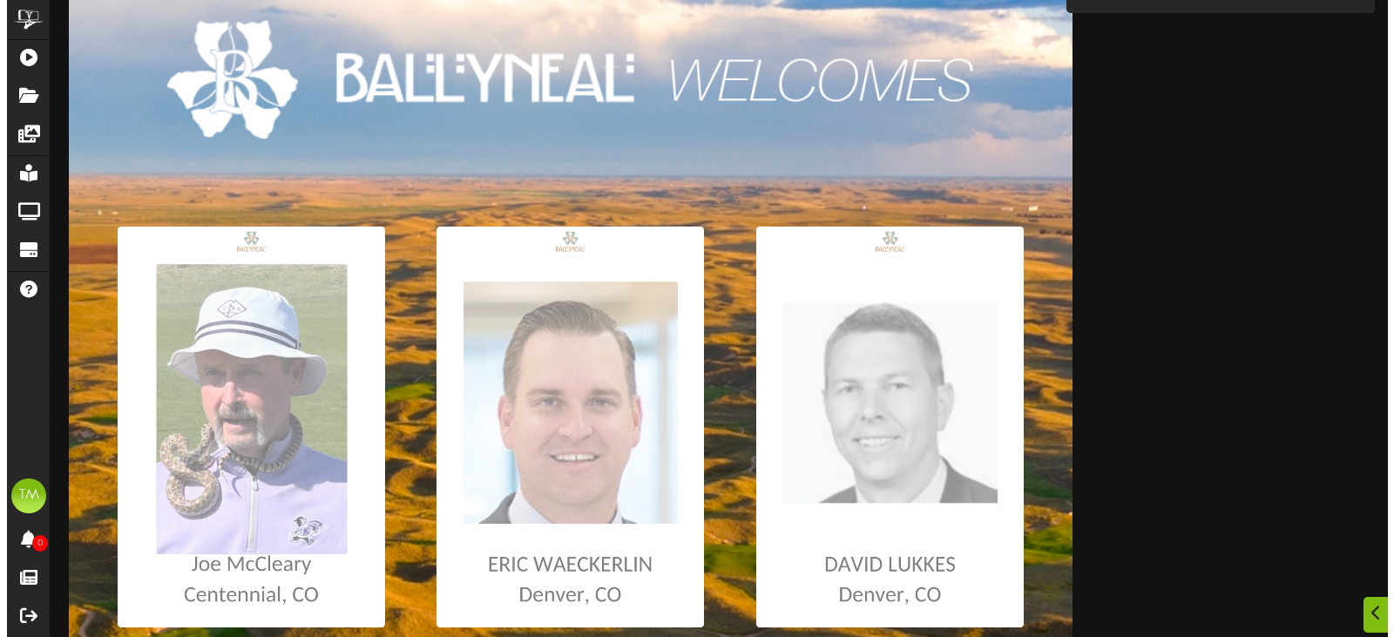
scroll to position [0, 0]
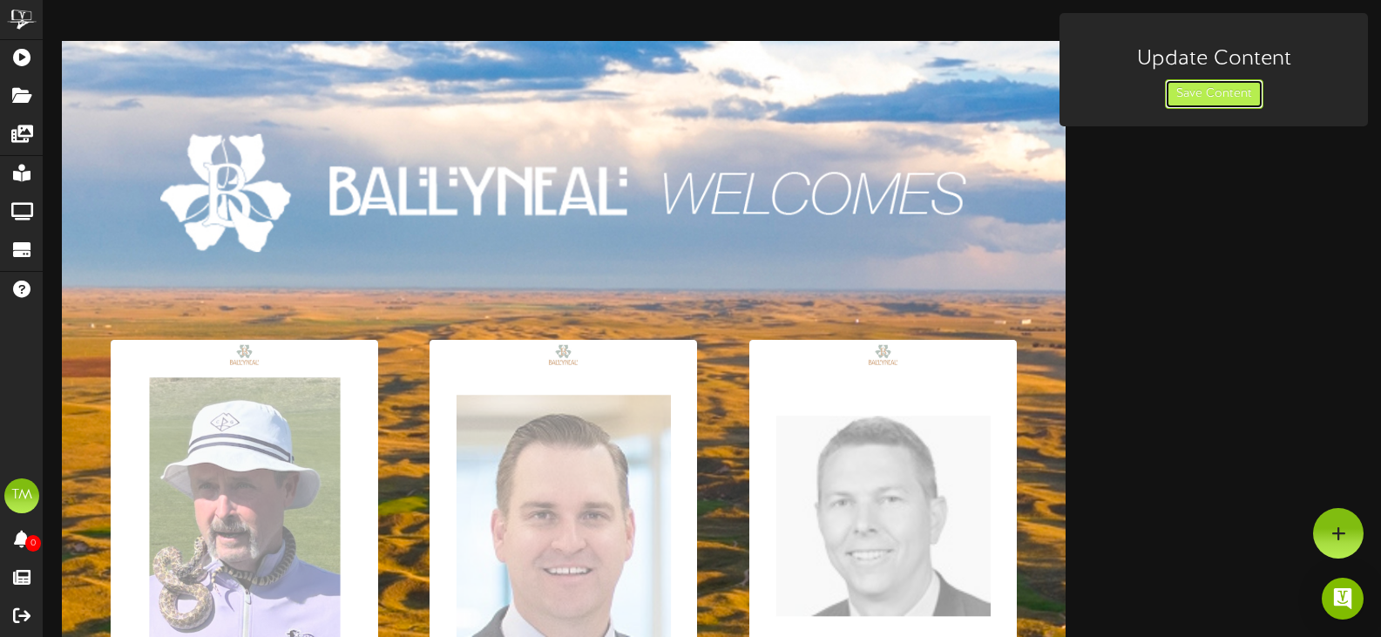
click at [1230, 83] on button "Save Content" at bounding box center [1214, 94] width 98 height 30
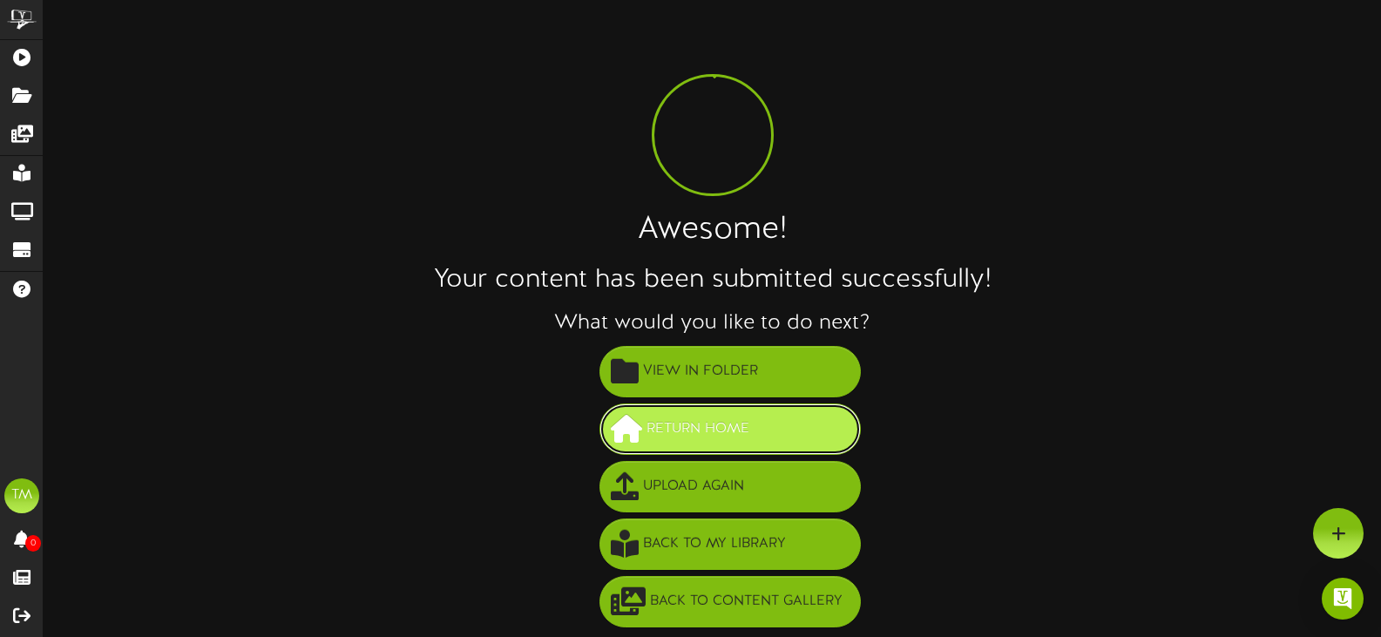
click at [693, 444] on button "Return Home" at bounding box center [729, 428] width 261 height 51
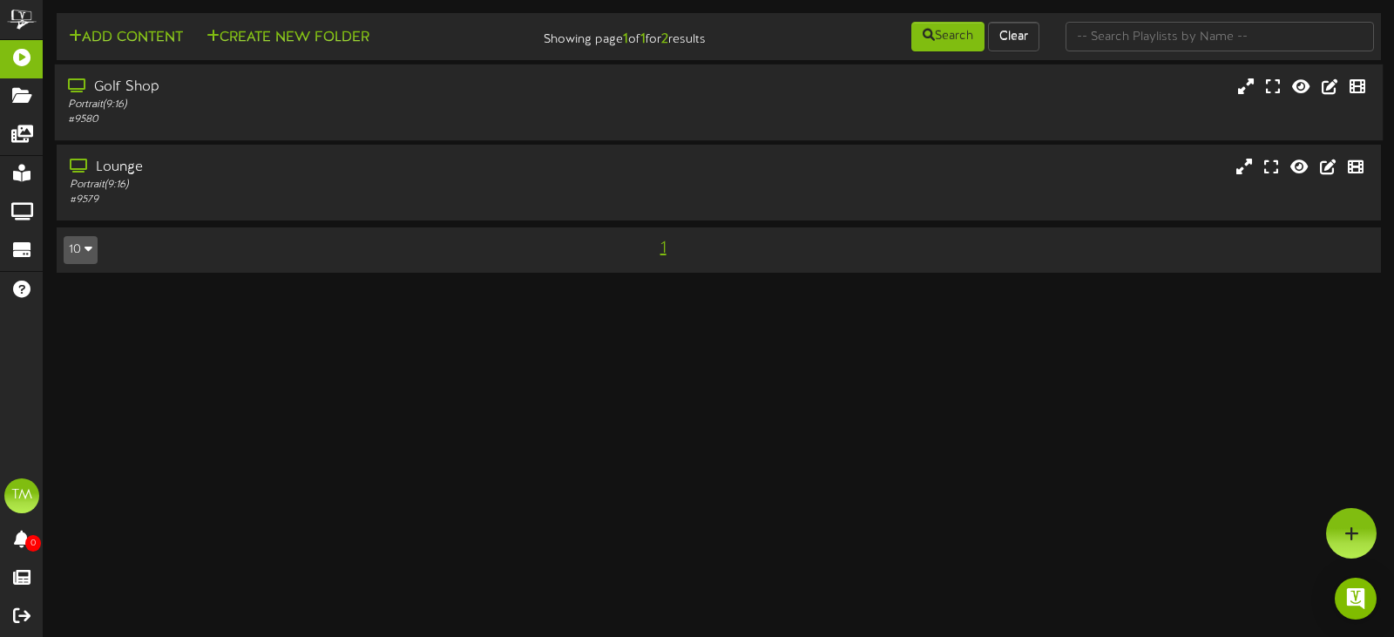
click at [462, 91] on div "Golf Shop" at bounding box center [331, 88] width 527 height 20
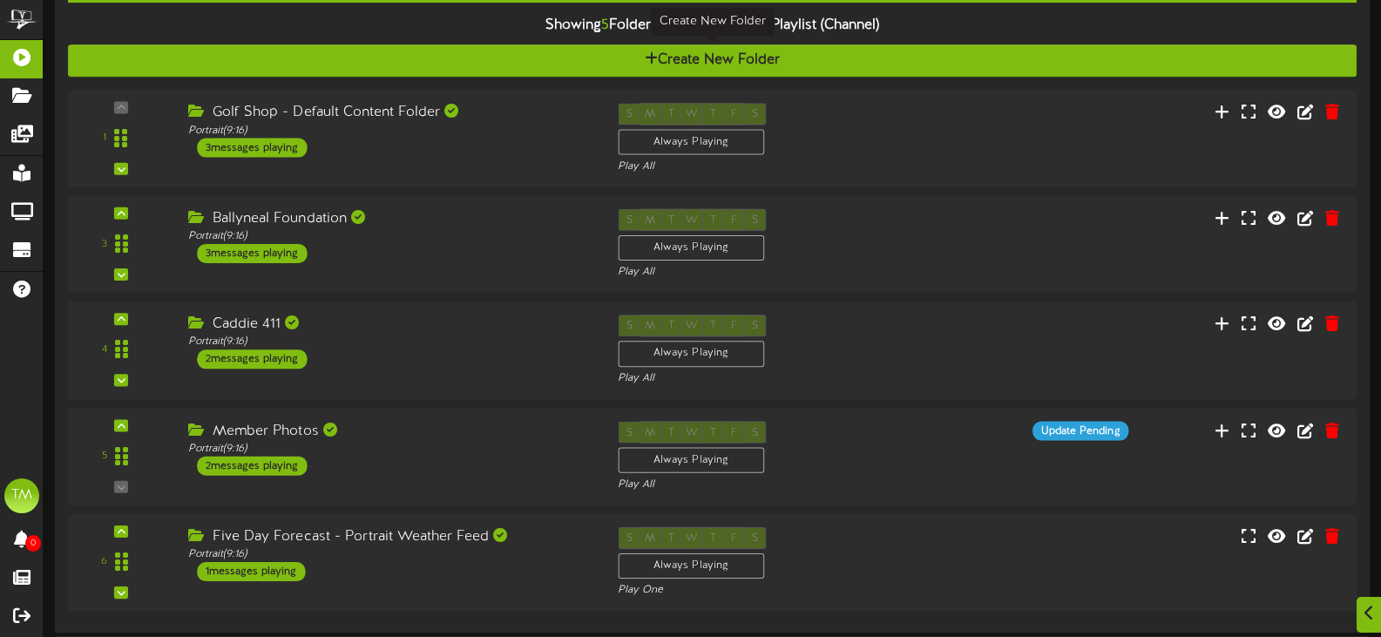
scroll to position [174, 0]
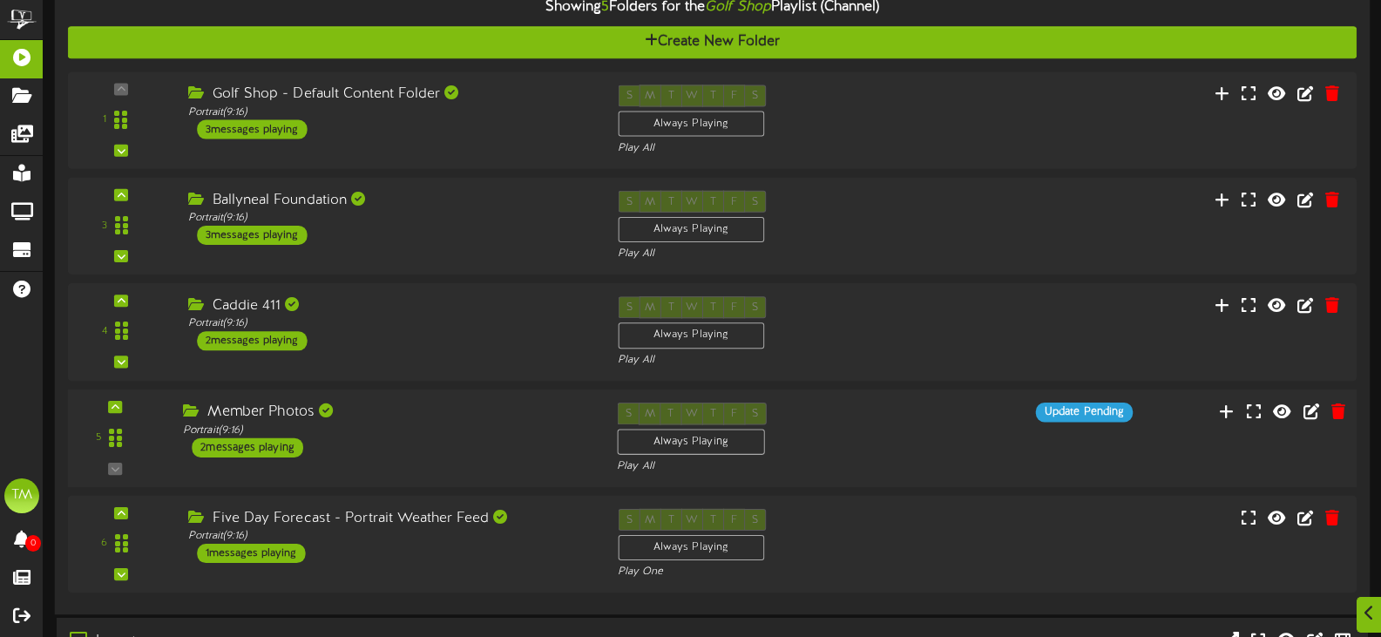
click at [546, 437] on div "Member Photos Portrait ( 9:16 ) 2 messages playing" at bounding box center [387, 429] width 434 height 55
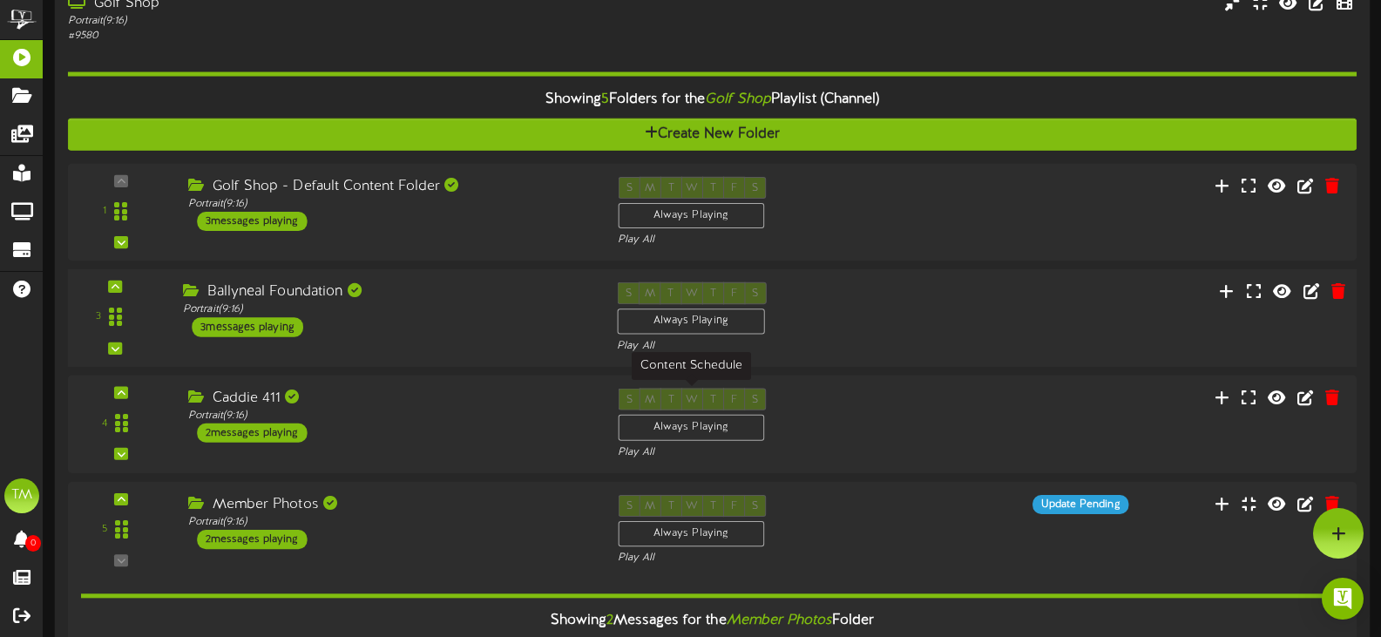
scroll to position [0, 0]
